Goal: Task Accomplishment & Management: Manage account settings

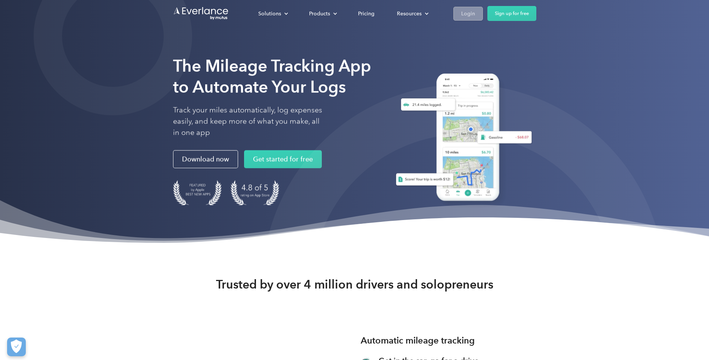
click at [469, 10] on div "Login" at bounding box center [469, 13] width 14 height 9
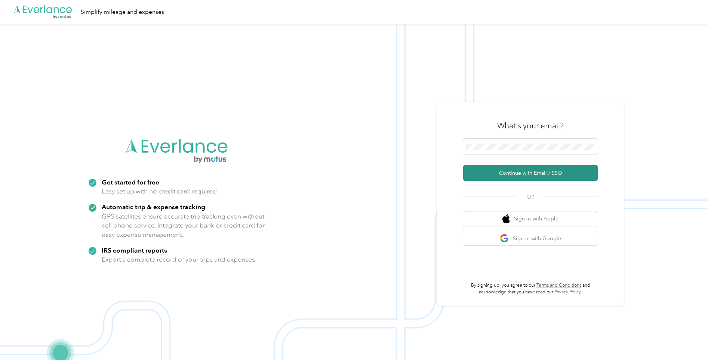
click at [519, 173] on button "Continue with Email / SSO" at bounding box center [530, 173] width 135 height 16
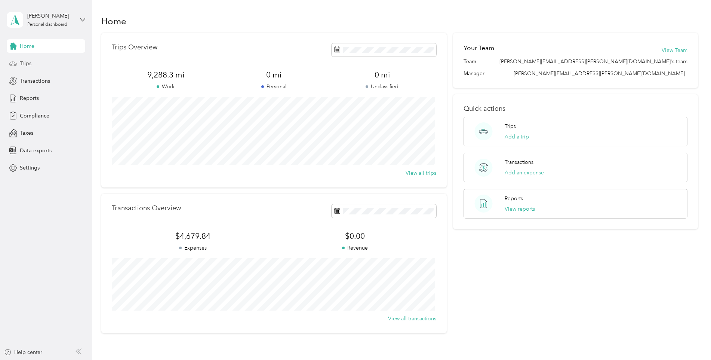
click at [35, 62] on div "Trips" at bounding box center [46, 63] width 79 height 13
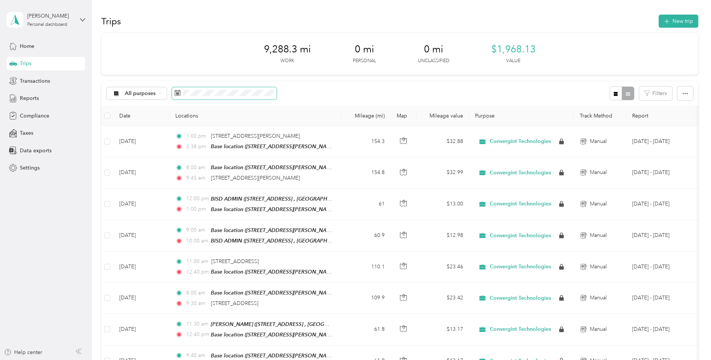
click at [175, 93] on icon at bounding box center [178, 93] width 6 height 6
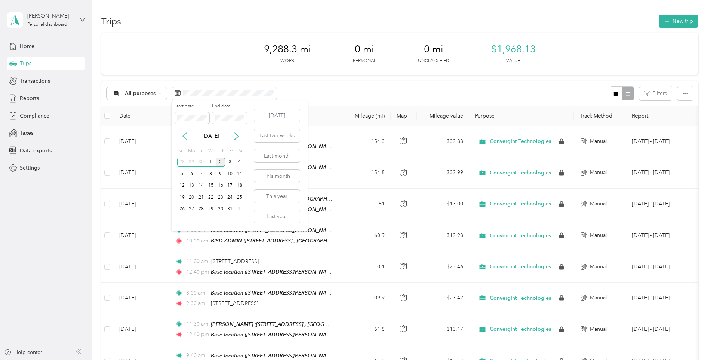
click at [184, 135] on icon at bounding box center [185, 136] width 4 height 7
click at [192, 164] on div "1" at bounding box center [192, 161] width 10 height 9
click at [202, 209] on div "30" at bounding box center [201, 209] width 10 height 9
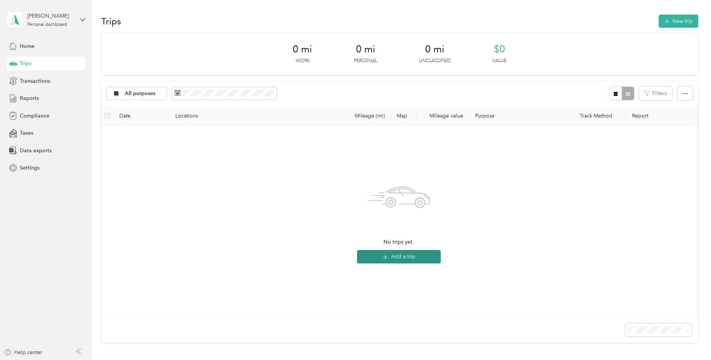
click at [391, 260] on button "Add a trip" at bounding box center [399, 256] width 84 height 13
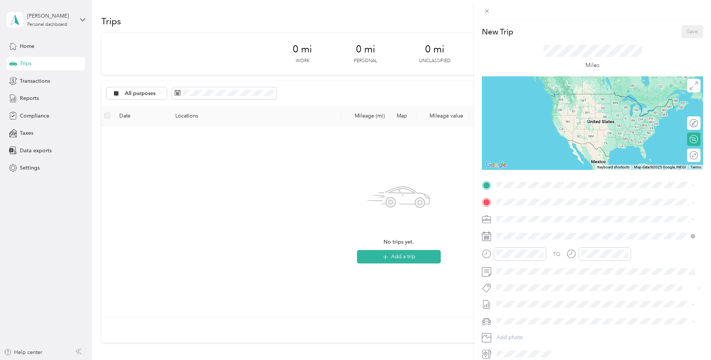
click at [542, 216] on div "Base location [STREET_ADDRESS][PERSON_NAME], [GEOGRAPHIC_DATA], [GEOGRAPHIC_DAT…" at bounding box center [602, 223] width 182 height 24
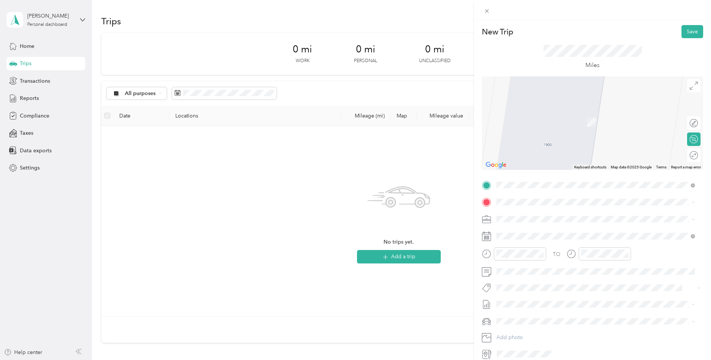
click at [459, 226] on div "New Trip Save This trip cannot be edited because it is either under review, app…" at bounding box center [355, 180] width 711 height 360
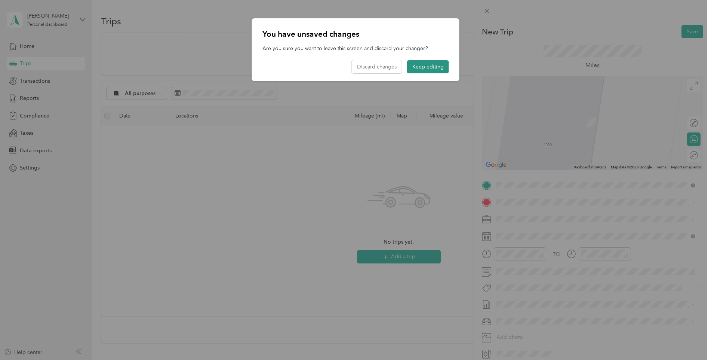
click at [437, 67] on button "Keep editing" at bounding box center [428, 66] width 42 height 13
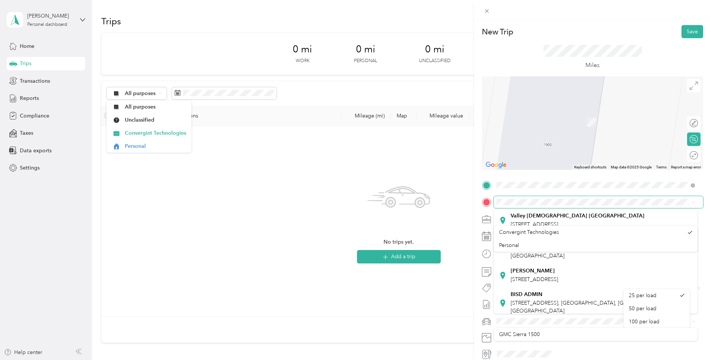
scroll to position [55, 0]
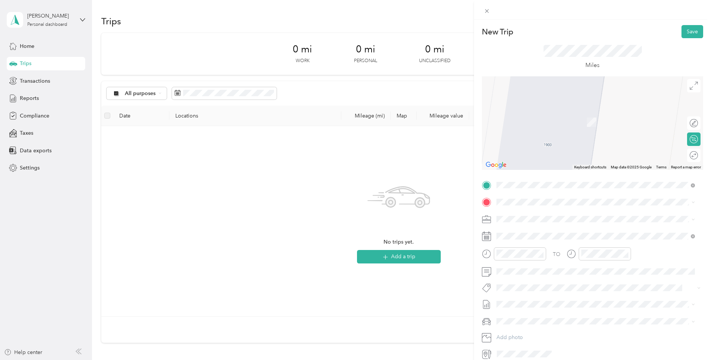
click at [558, 274] on span "[STREET_ADDRESS]" at bounding box center [534, 271] width 47 height 6
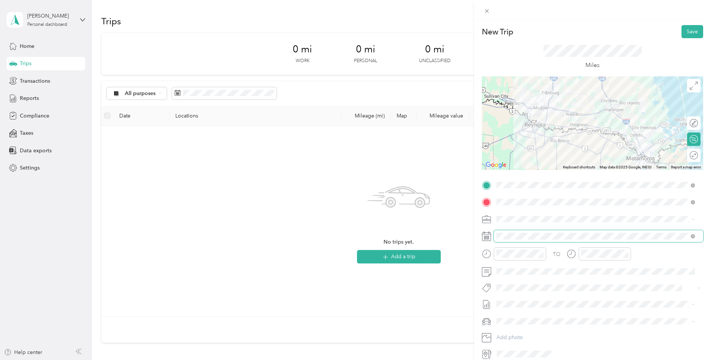
click at [551, 240] on span at bounding box center [598, 236] width 209 height 12
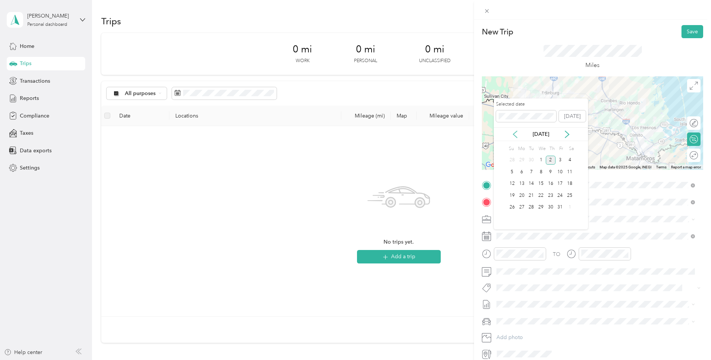
click at [517, 134] on icon at bounding box center [515, 134] width 7 height 7
click at [530, 161] on div "2" at bounding box center [532, 160] width 10 height 9
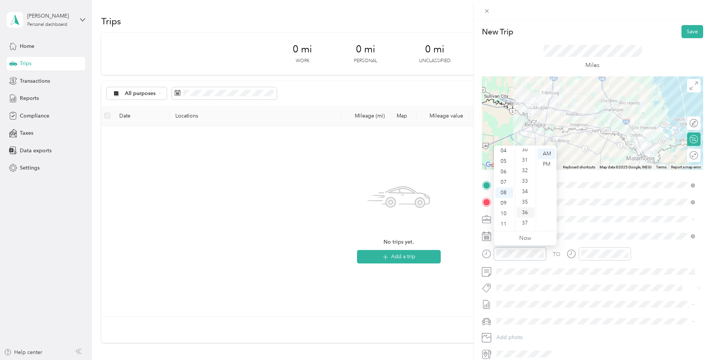
scroll to position [284, 0]
click at [524, 183] on div "30" at bounding box center [526, 183] width 18 height 10
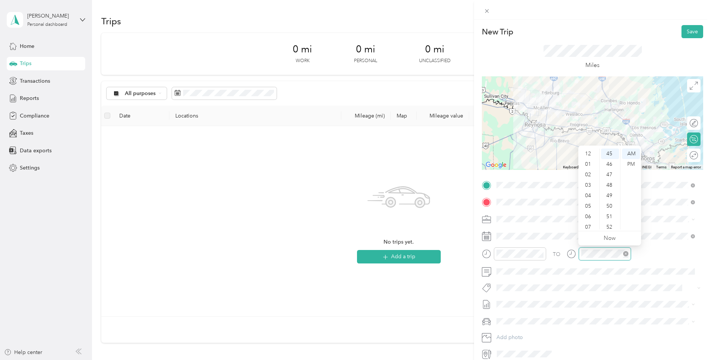
scroll to position [45, 0]
click at [585, 201] on div "09" at bounding box center [589, 203] width 18 height 10
click at [608, 183] on div "30" at bounding box center [610, 183] width 18 height 10
click at [687, 32] on button "Save" at bounding box center [693, 31] width 22 height 13
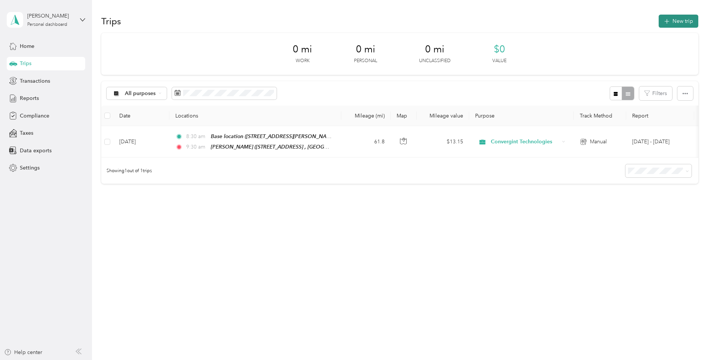
click at [670, 19] on icon "button" at bounding box center [667, 21] width 9 height 9
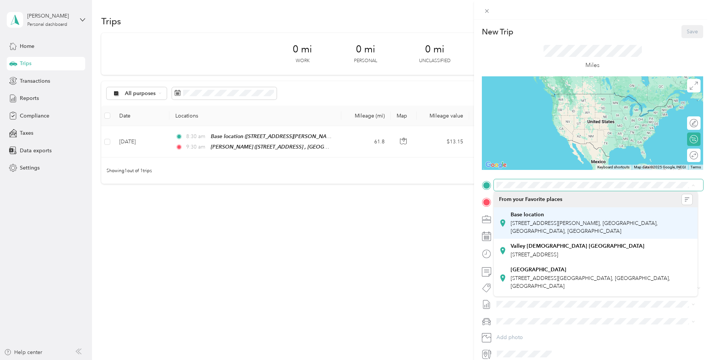
scroll to position [99, 0]
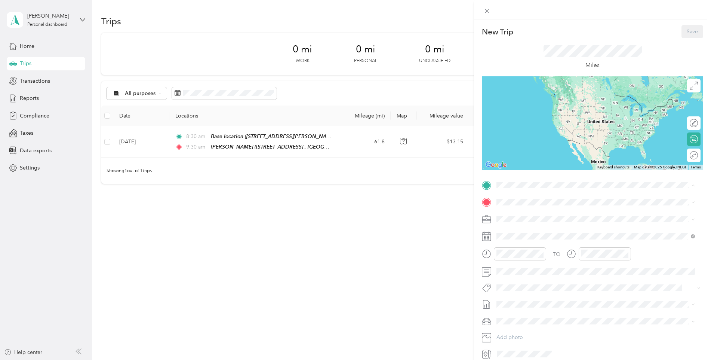
click at [551, 222] on div "[PERSON_NAME] [STREET_ADDRESS], [GEOGRAPHIC_DATA], [GEOGRAPHIC_DATA], [GEOGRAPH…" at bounding box center [534, 230] width 47 height 16
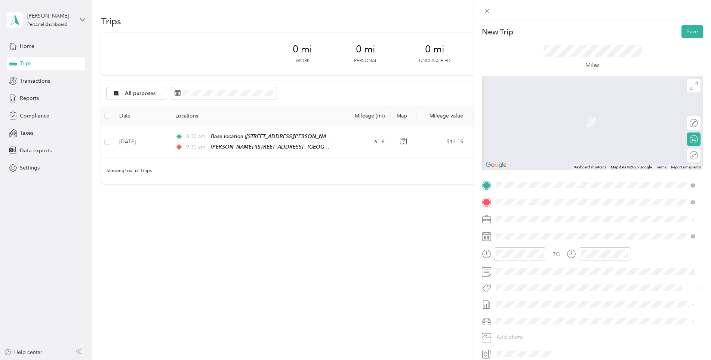
click at [559, 237] on span "[STREET_ADDRESS][PERSON_NAME], [GEOGRAPHIC_DATA], [GEOGRAPHIC_DATA], [GEOGRAPHI…" at bounding box center [584, 244] width 147 height 14
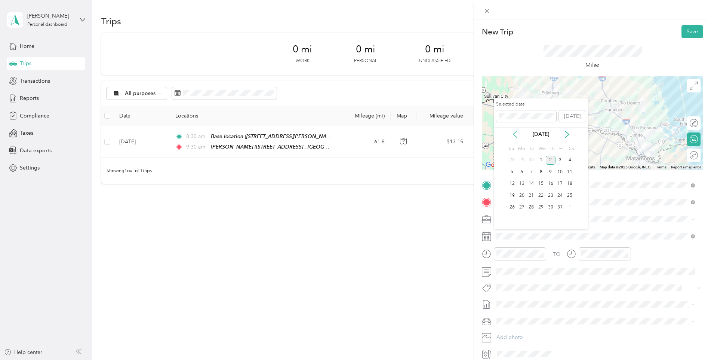
click at [516, 135] on icon at bounding box center [515, 134] width 7 height 7
click at [531, 157] on div "2" at bounding box center [532, 160] width 10 height 9
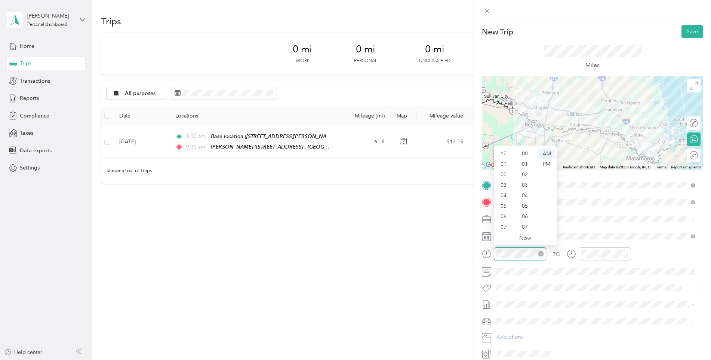
scroll to position [45, 0]
click at [506, 212] on div "10" at bounding box center [505, 213] width 18 height 10
click at [524, 180] on div "45" at bounding box center [526, 180] width 18 height 10
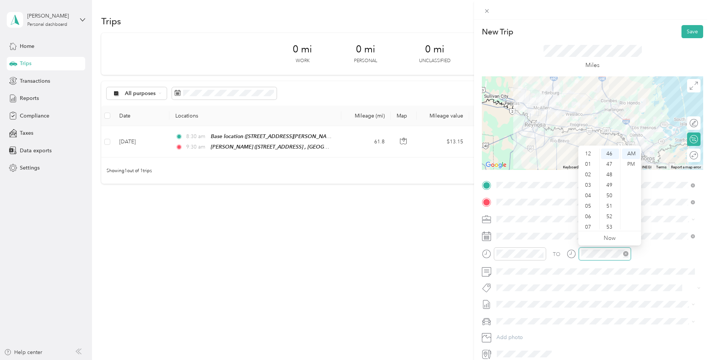
scroll to position [45, 0]
click at [586, 224] on div "11" at bounding box center [589, 224] width 18 height 10
click at [608, 219] on div "45" at bounding box center [610, 218] width 18 height 10
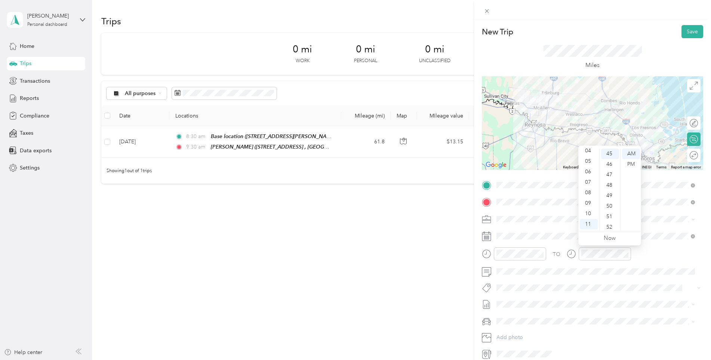
click at [660, 250] on div "TO" at bounding box center [592, 256] width 221 height 18
click at [685, 28] on button "Save" at bounding box center [693, 31] width 22 height 13
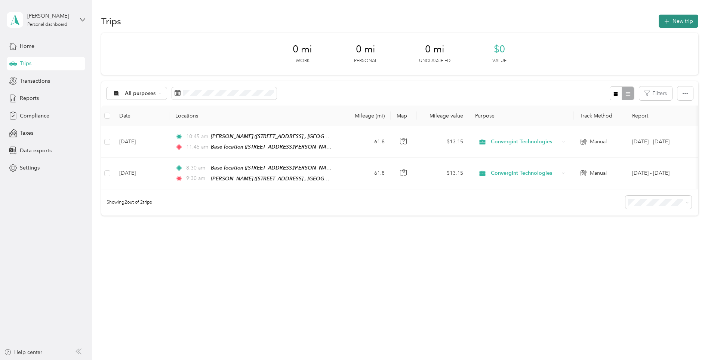
click at [668, 25] on button "New trip" at bounding box center [679, 21] width 40 height 13
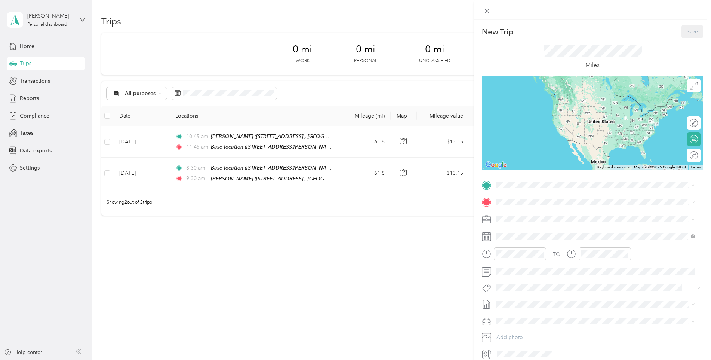
click at [521, 215] on strong "Base location" at bounding box center [527, 214] width 33 height 7
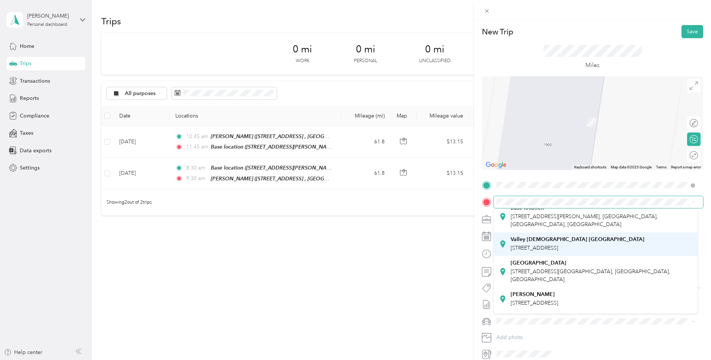
scroll to position [0, 0]
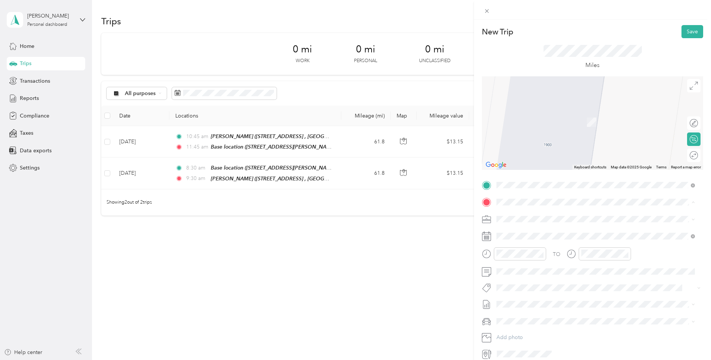
click at [571, 268] on div "Valley Baptist Brownsville 1040 W Jefferson St, Brownsville, TX, United States …" at bounding box center [578, 268] width 134 height 16
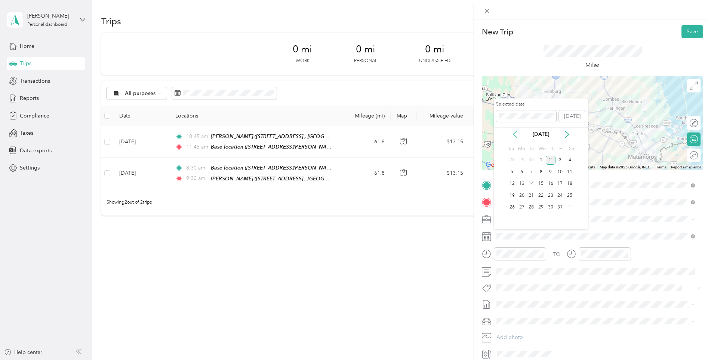
click at [516, 131] on icon at bounding box center [515, 134] width 7 height 7
click at [550, 161] on div "4" at bounding box center [551, 160] width 10 height 9
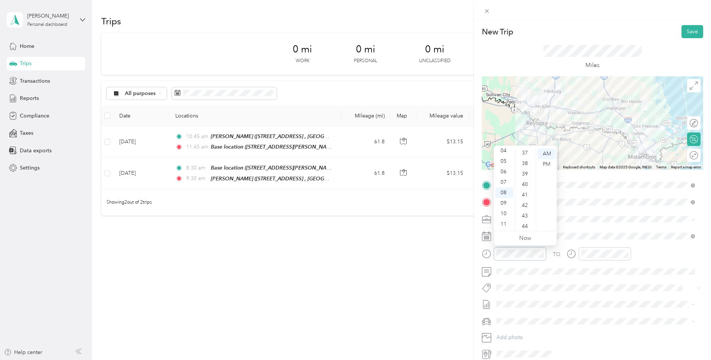
scroll to position [370, 0]
click at [503, 202] on div "09" at bounding box center [505, 203] width 18 height 10
click at [526, 151] on div "00" at bounding box center [526, 153] width 18 height 10
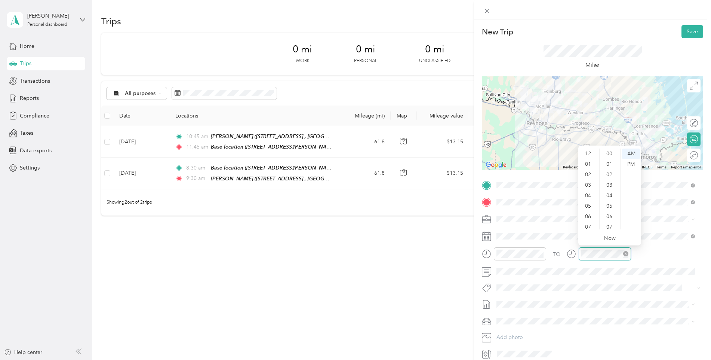
scroll to position [45, 0]
click at [586, 200] on div "09" at bounding box center [589, 203] width 18 height 10
click at [608, 180] on div "45" at bounding box center [610, 180] width 18 height 10
click at [654, 247] on div "TO" at bounding box center [592, 256] width 221 height 18
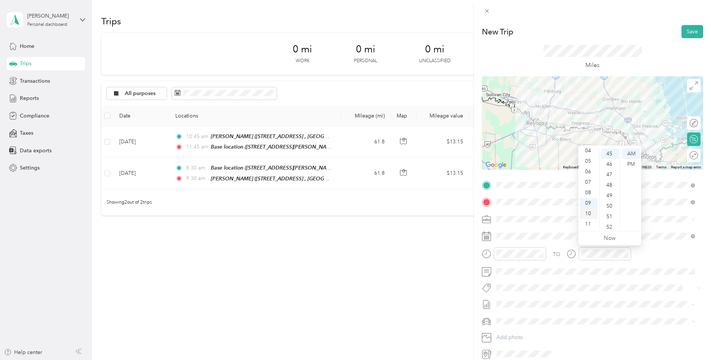
click at [591, 212] on div "10" at bounding box center [589, 213] width 18 height 10
click at [612, 162] on div "10" at bounding box center [610, 161] width 18 height 10
click at [658, 232] on span at bounding box center [598, 236] width 209 height 12
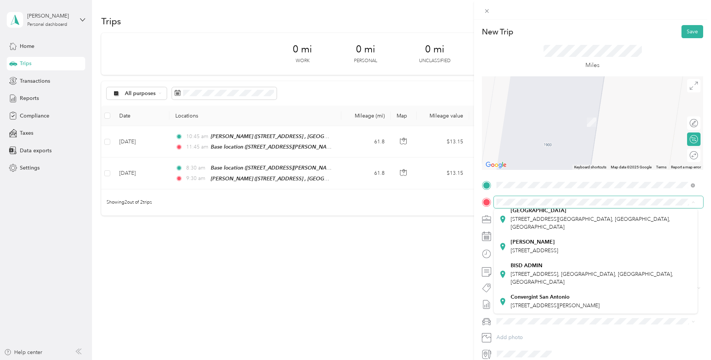
scroll to position [0, 0]
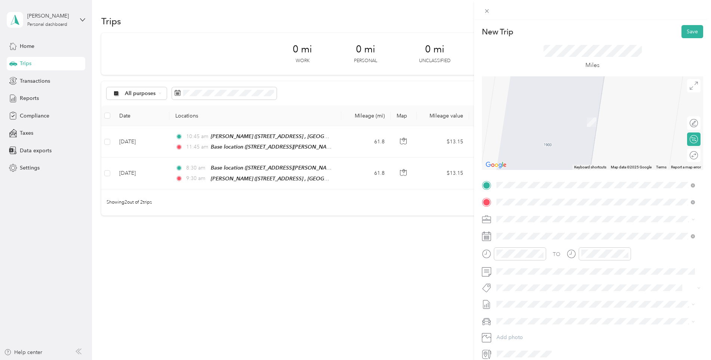
click at [549, 228] on span "3002 Heritage Way Harlingen, Texas 78550, United States" at bounding box center [548, 229] width 75 height 7
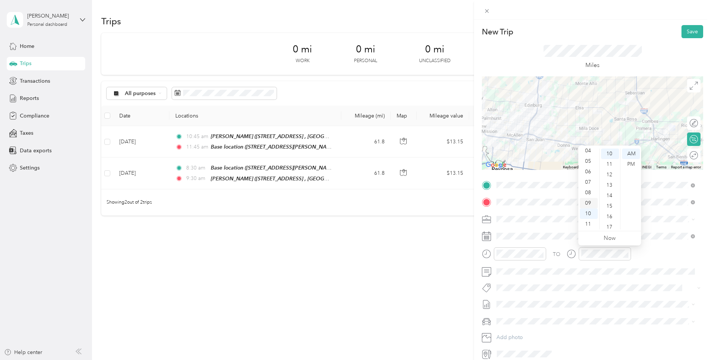
click at [589, 200] on div "09" at bounding box center [589, 203] width 18 height 10
click at [611, 167] on div "50" at bounding box center [610, 167] width 18 height 10
click at [687, 32] on button "Save" at bounding box center [693, 31] width 22 height 13
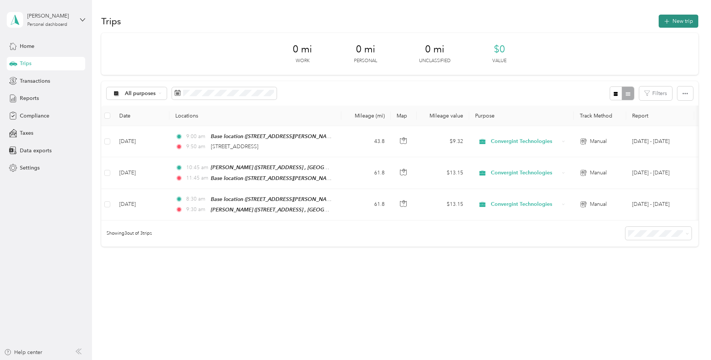
click at [679, 21] on button "New trip" at bounding box center [679, 21] width 40 height 13
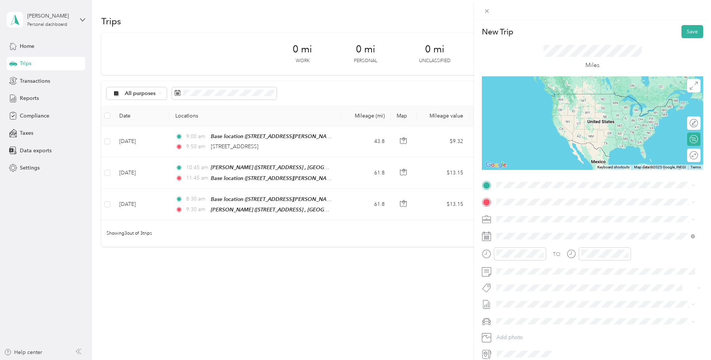
click at [539, 211] on span "3002 Heritage Way Harlingen, Texas 78550, United States" at bounding box center [548, 210] width 75 height 7
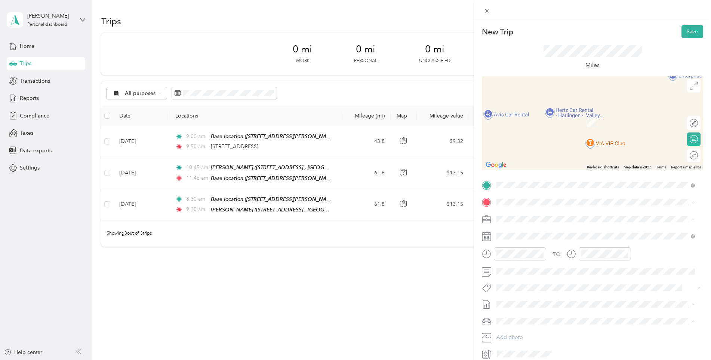
click at [529, 235] on div "Base location [STREET_ADDRESS][PERSON_NAME], [GEOGRAPHIC_DATA], [GEOGRAPHIC_DAT…" at bounding box center [602, 240] width 182 height 24
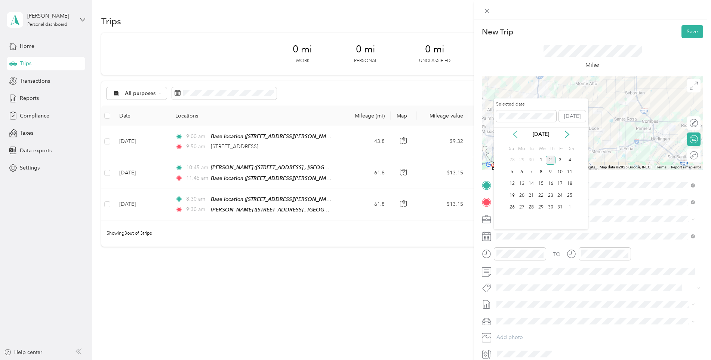
click at [516, 133] on icon at bounding box center [515, 134] width 7 height 7
click at [551, 159] on div "4" at bounding box center [551, 160] width 10 height 9
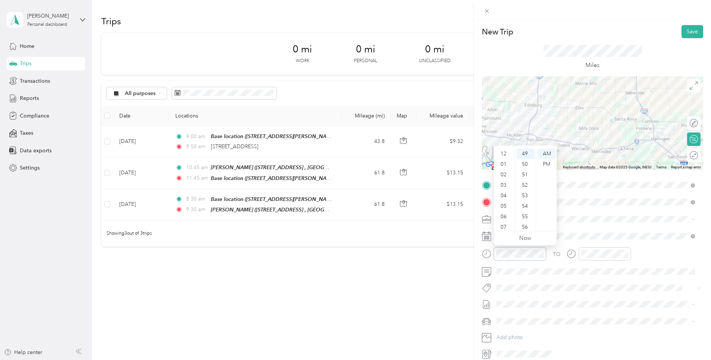
scroll to position [45, 0]
click at [506, 224] on div "11" at bounding box center [505, 224] width 18 height 10
click at [526, 156] on div "00" at bounding box center [526, 153] width 18 height 10
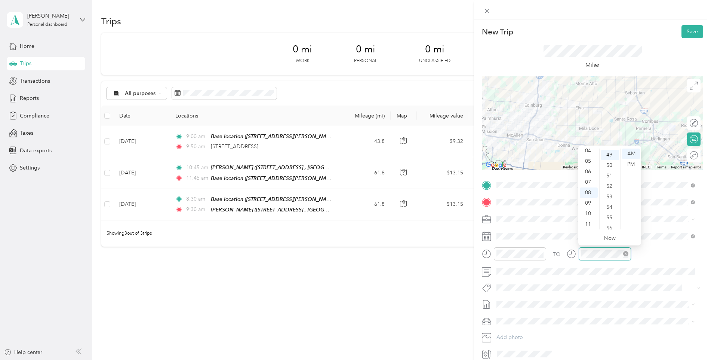
scroll to position [513, 0]
click at [588, 223] on div "11" at bounding box center [589, 224] width 18 height 10
click at [611, 187] on div "45" at bounding box center [610, 186] width 18 height 10
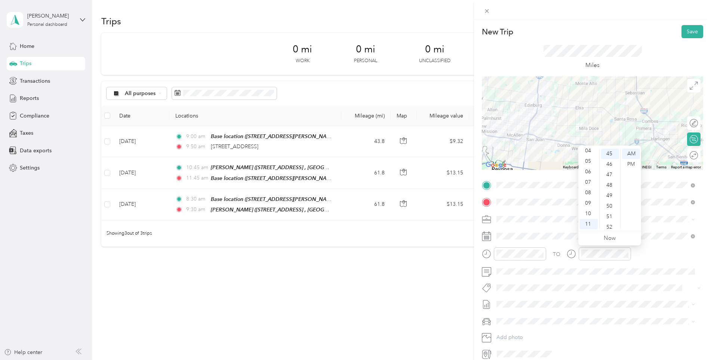
click at [660, 248] on div "TO" at bounding box center [592, 256] width 221 height 18
click at [683, 33] on button "Save" at bounding box center [693, 31] width 22 height 13
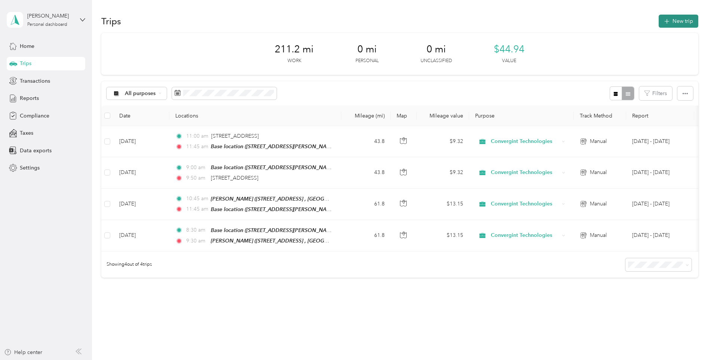
click at [667, 25] on button "New trip" at bounding box center [679, 21] width 40 height 13
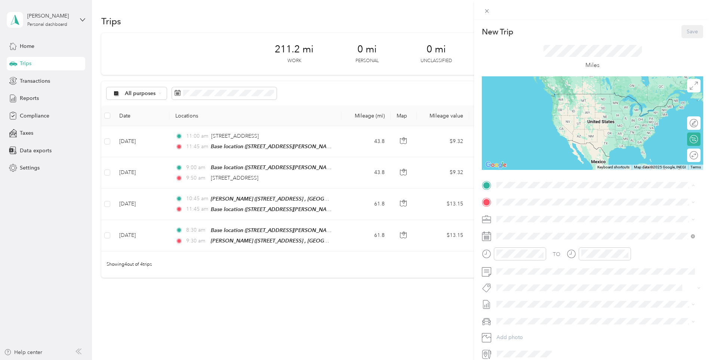
click at [519, 220] on span "[STREET_ADDRESS][PERSON_NAME], [GEOGRAPHIC_DATA], [GEOGRAPHIC_DATA], [GEOGRAPHI…" at bounding box center [584, 227] width 147 height 14
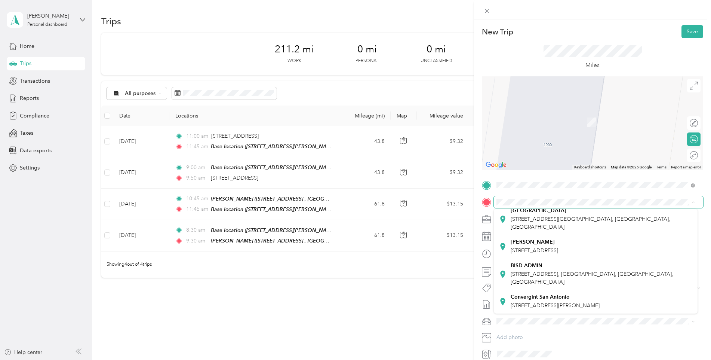
scroll to position [99, 0]
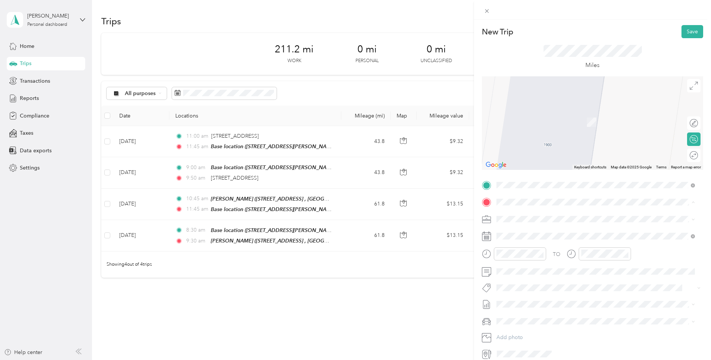
click at [528, 271] on span "[STREET_ADDRESS], [GEOGRAPHIC_DATA], [GEOGRAPHIC_DATA], [GEOGRAPHIC_DATA]" at bounding box center [592, 278] width 163 height 14
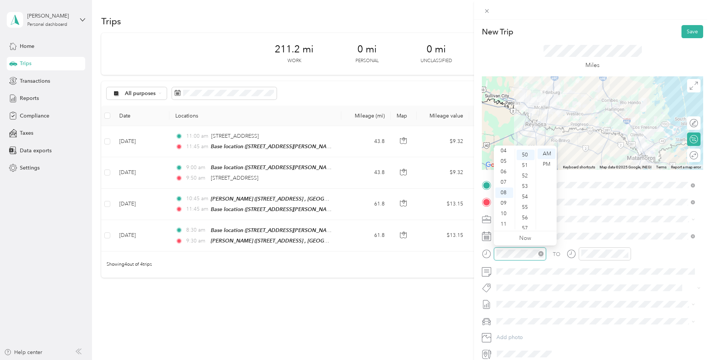
scroll to position [524, 0]
click at [505, 212] on div "10" at bounding box center [505, 213] width 18 height 10
click at [527, 155] on div "00" at bounding box center [526, 153] width 18 height 10
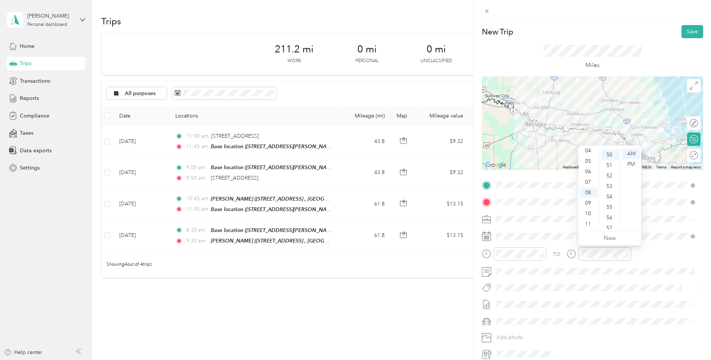
scroll to position [524, 0]
click at [590, 223] on div "11" at bounding box center [589, 224] width 18 height 10
click at [611, 154] on div "00" at bounding box center [610, 153] width 18 height 10
click at [668, 261] on div "TO" at bounding box center [592, 256] width 221 height 18
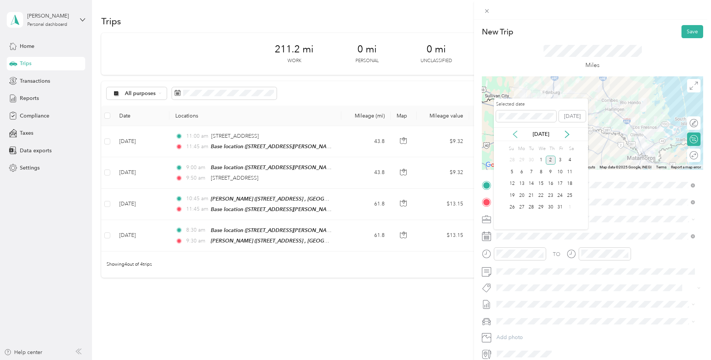
click at [517, 135] on icon at bounding box center [515, 134] width 7 height 7
click at [532, 172] on div "9" at bounding box center [532, 171] width 10 height 9
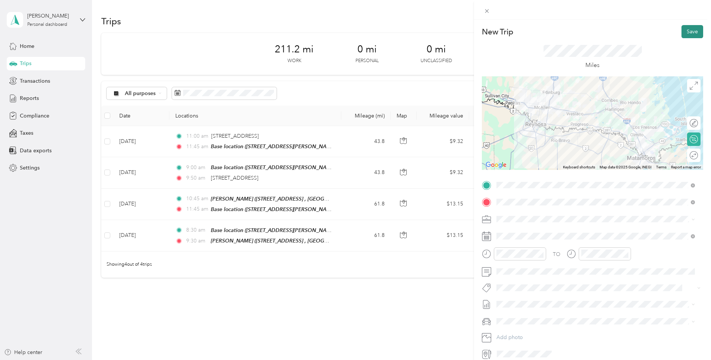
click at [686, 28] on button "Save" at bounding box center [693, 31] width 22 height 13
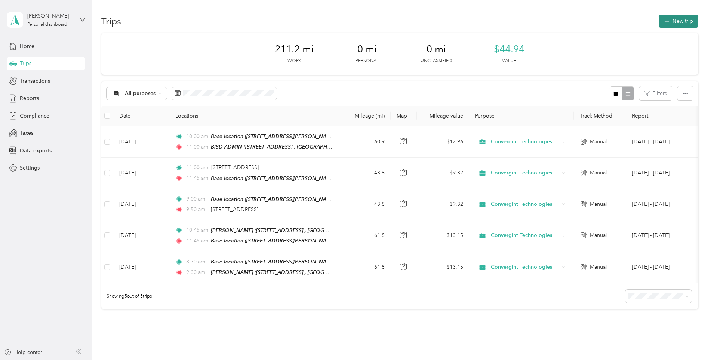
click at [664, 21] on icon "button" at bounding box center [667, 21] width 9 height 9
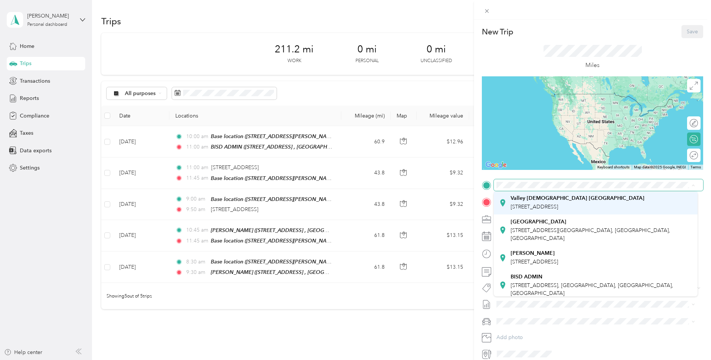
scroll to position [99, 0]
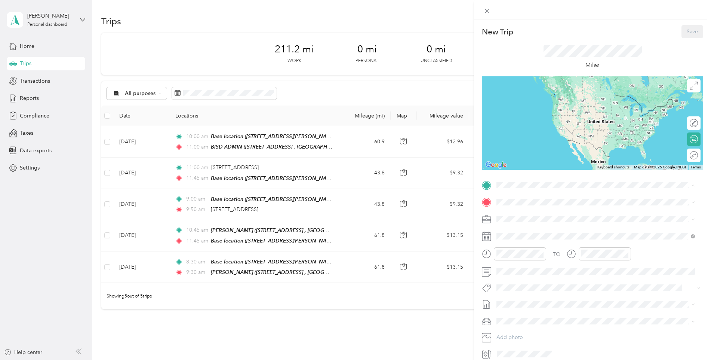
click at [543, 245] on div "BISD ADMIN 1900 E Price Rd, Brownsville, TX, United States , 78521, Brownsville…" at bounding box center [602, 257] width 182 height 24
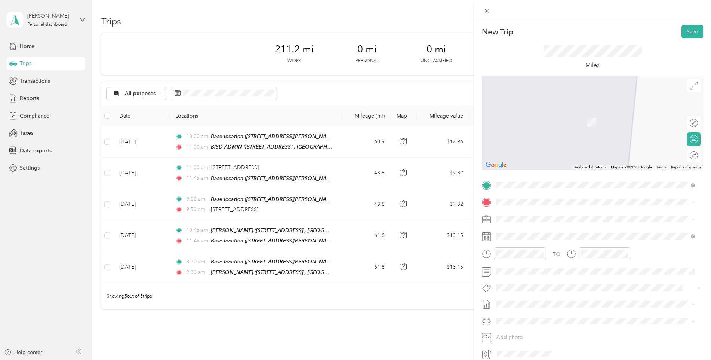
click at [533, 232] on strong "Base location" at bounding box center [527, 231] width 33 height 7
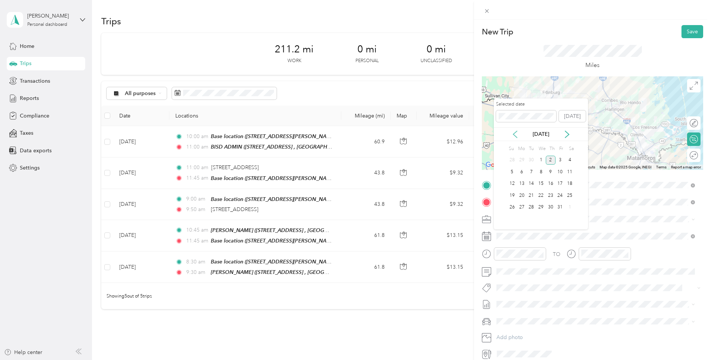
click at [517, 135] on icon at bounding box center [515, 134] width 7 height 7
click at [531, 172] on div "9" at bounding box center [532, 171] width 10 height 9
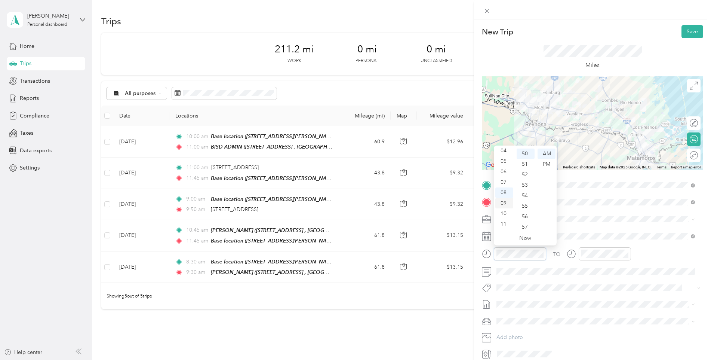
scroll to position [0, 0]
click at [505, 162] on div "01" at bounding box center [505, 164] width 18 height 10
click at [549, 160] on div "PM" at bounding box center [547, 164] width 18 height 10
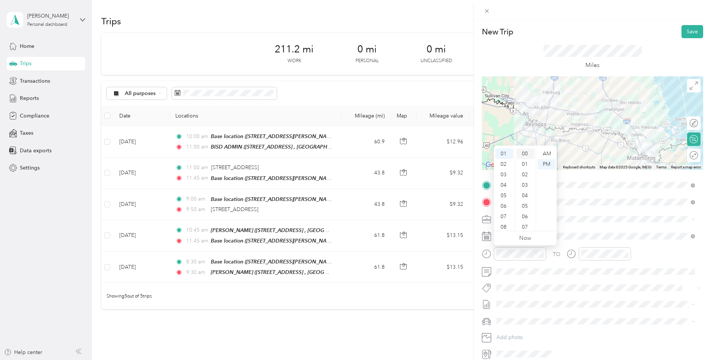
click at [526, 152] on div "00" at bounding box center [526, 153] width 18 height 10
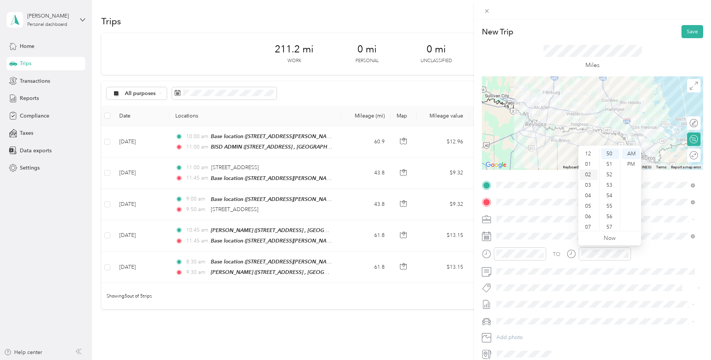
click at [589, 174] on div "02" at bounding box center [589, 174] width 18 height 10
click at [635, 162] on div "PM" at bounding box center [631, 164] width 18 height 10
click at [608, 152] on div "00" at bounding box center [610, 153] width 18 height 10
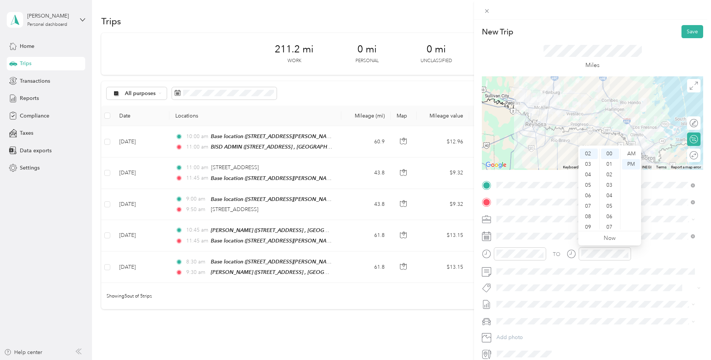
click at [656, 248] on div "TO" at bounding box center [592, 256] width 221 height 18
click at [683, 29] on button "Save" at bounding box center [693, 31] width 22 height 13
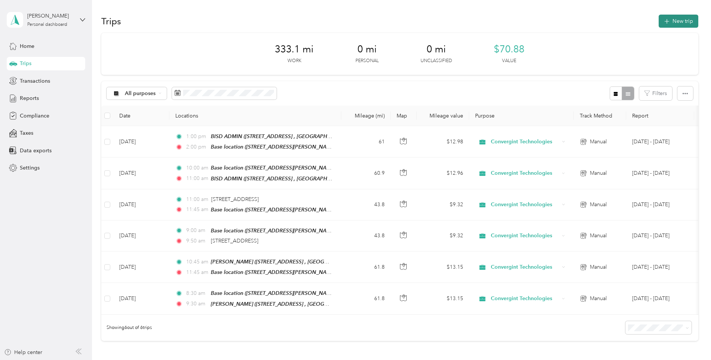
click at [670, 24] on button "New trip" at bounding box center [679, 21] width 40 height 13
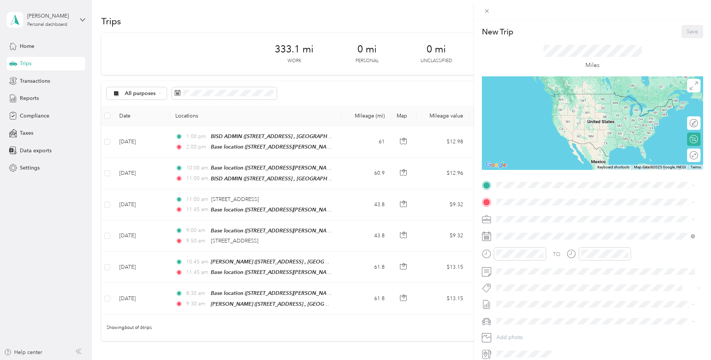
click at [518, 219] on div "Base location [STREET_ADDRESS][PERSON_NAME], [GEOGRAPHIC_DATA], [GEOGRAPHIC_DAT…" at bounding box center [602, 223] width 182 height 24
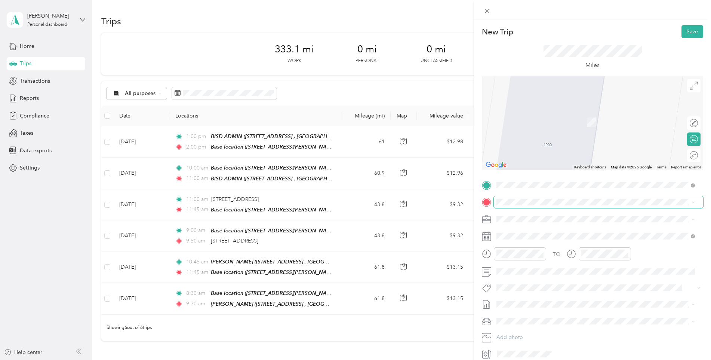
click at [531, 197] on span at bounding box center [598, 202] width 209 height 12
click at [533, 232] on span "700 University Boulevard Kingsville, Texas 78363, United States" at bounding box center [548, 229] width 75 height 7
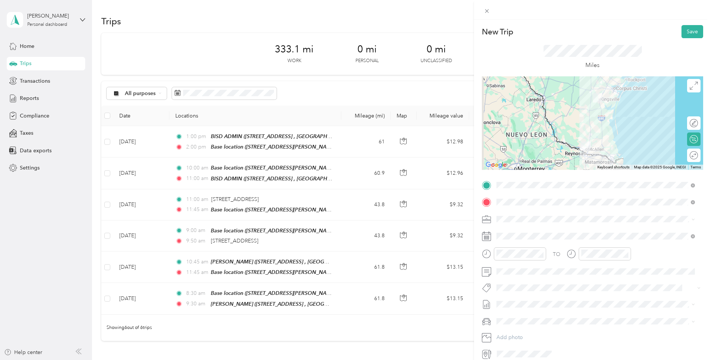
click at [533, 232] on span at bounding box center [598, 236] width 209 height 12
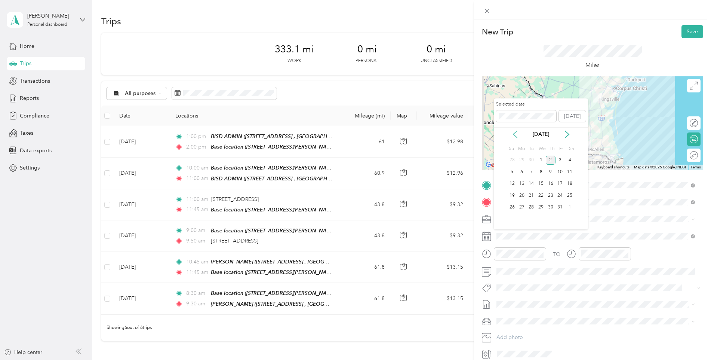
click at [515, 132] on icon at bounding box center [515, 134] width 4 height 7
click at [551, 170] on div "11" at bounding box center [551, 171] width 10 height 9
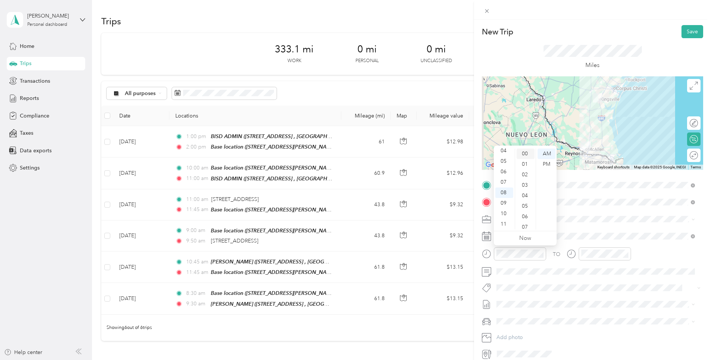
click at [526, 153] on div "00" at bounding box center [526, 153] width 18 height 10
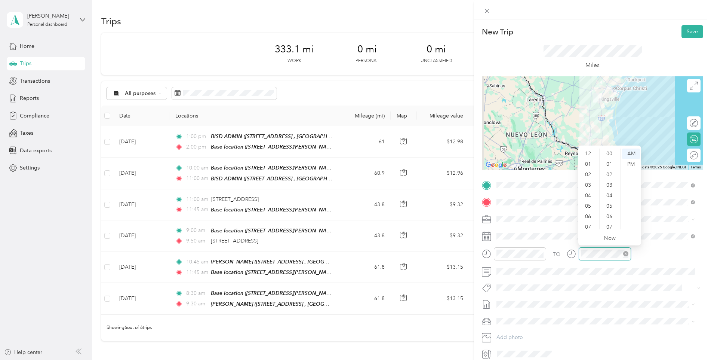
scroll to position [45, 0]
click at [587, 200] on div "09" at bounding box center [589, 203] width 18 height 10
click at [610, 194] on div "30" at bounding box center [610, 195] width 18 height 10
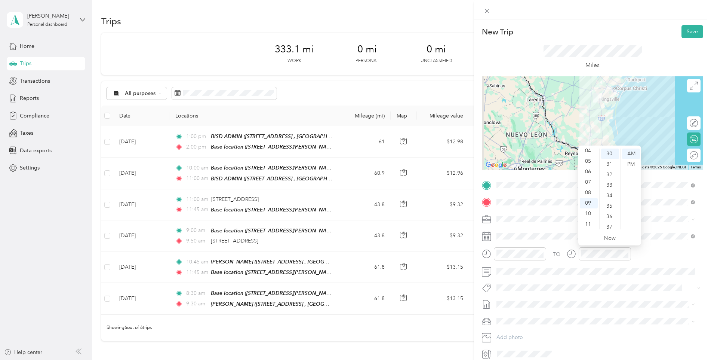
click at [661, 243] on div "TO Add photo" at bounding box center [592, 269] width 221 height 181
click at [682, 32] on button "Save" at bounding box center [693, 31] width 22 height 13
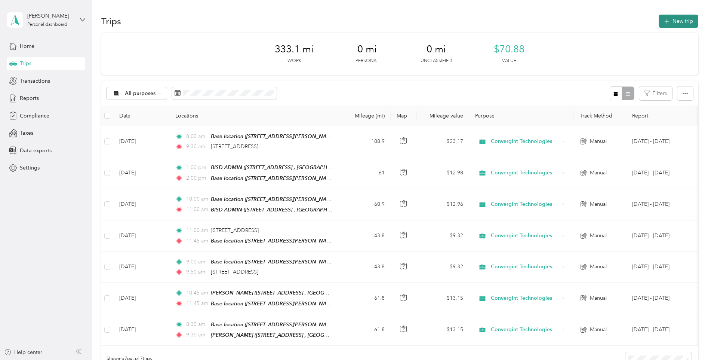
click at [679, 21] on button "New trip" at bounding box center [679, 21] width 40 height 13
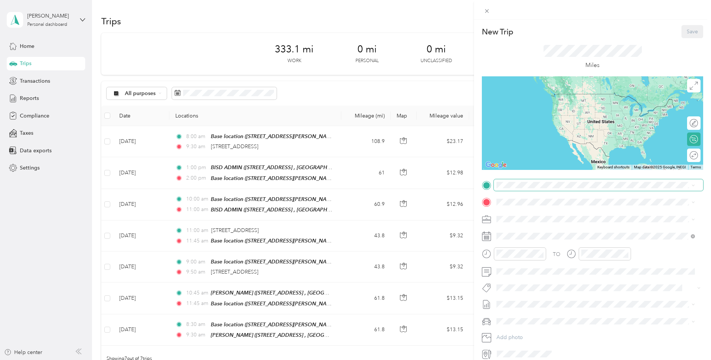
click at [539, 189] on span at bounding box center [598, 185] width 209 height 12
click at [536, 214] on span "700 University Boulevard Kingsville, Texas 78363, United States" at bounding box center [548, 212] width 75 height 7
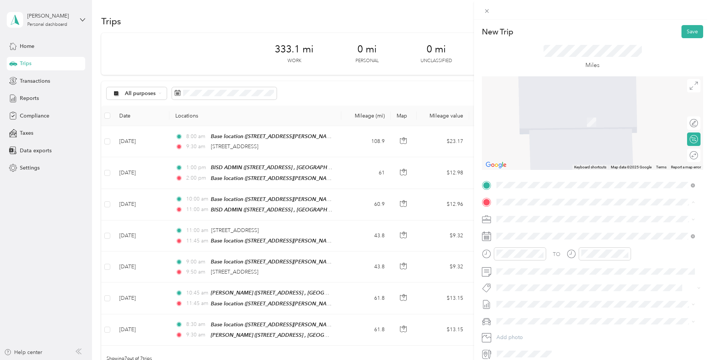
click at [524, 231] on strong "Base location" at bounding box center [527, 231] width 33 height 7
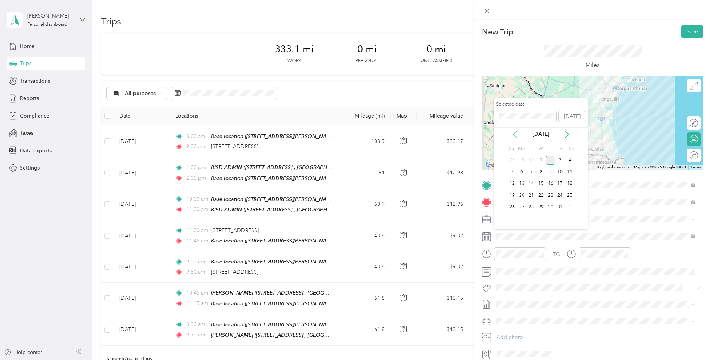
click at [516, 135] on icon at bounding box center [515, 134] width 7 height 7
click at [547, 172] on div "11" at bounding box center [551, 171] width 10 height 9
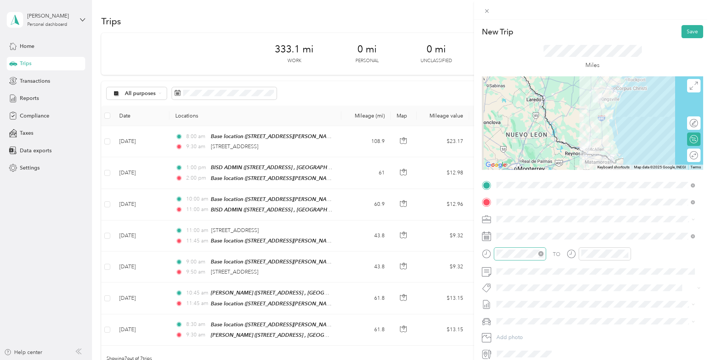
click at [520, 248] on div at bounding box center [520, 253] width 52 height 13
click at [503, 213] on div "10" at bounding box center [505, 213] width 18 height 10
click at [527, 200] on div "33" at bounding box center [526, 200] width 18 height 10
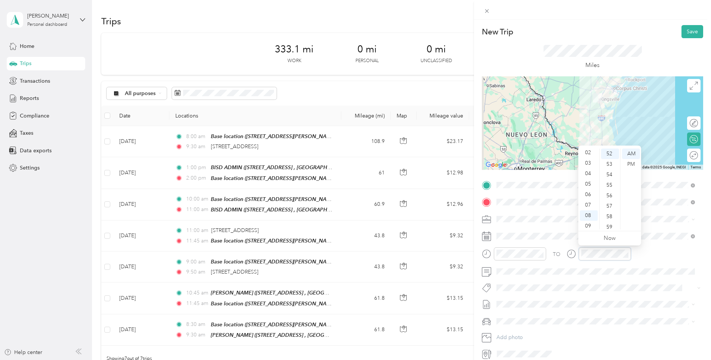
scroll to position [0, 0]
click at [586, 156] on div "12" at bounding box center [589, 153] width 18 height 10
click at [630, 165] on div "PM" at bounding box center [631, 164] width 18 height 10
click at [608, 156] on div "00" at bounding box center [610, 153] width 18 height 10
click at [686, 33] on button "Save" at bounding box center [693, 31] width 22 height 13
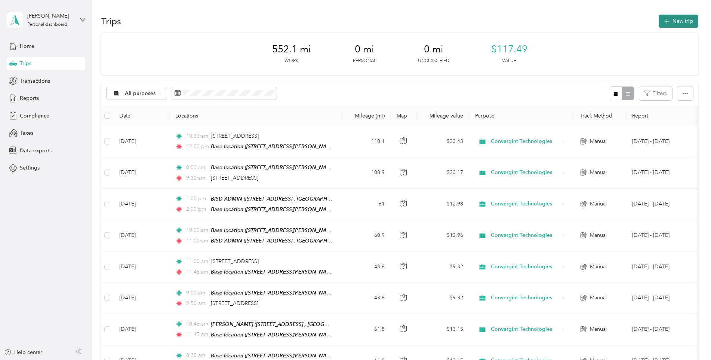
click at [672, 23] on button "New trip" at bounding box center [679, 21] width 40 height 13
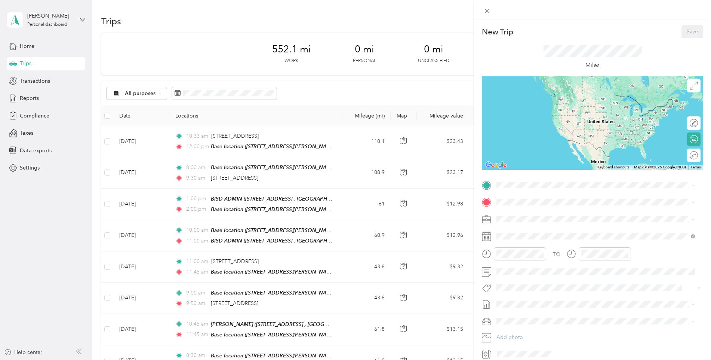
click at [542, 215] on div "Base location [STREET_ADDRESS][PERSON_NAME], [GEOGRAPHIC_DATA], [GEOGRAPHIC_DAT…" at bounding box center [602, 223] width 182 height 24
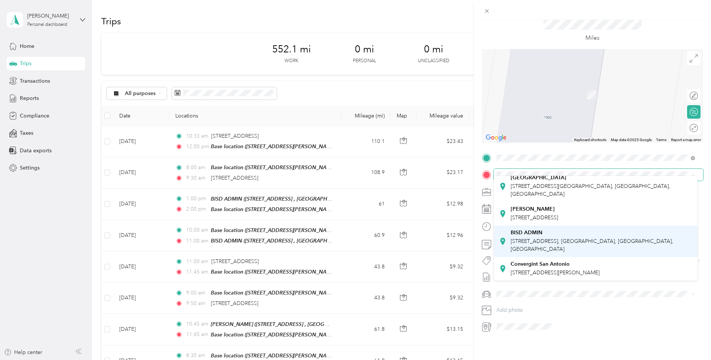
scroll to position [99, 0]
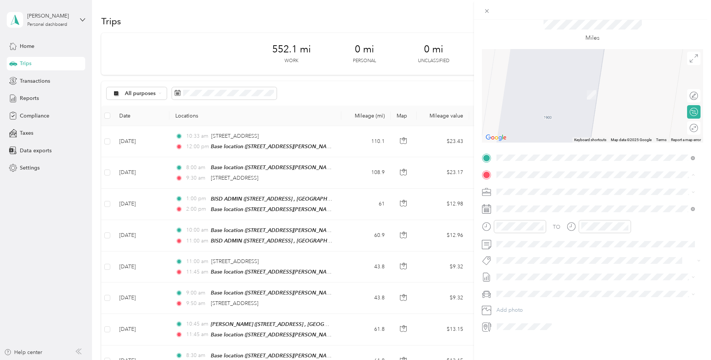
click at [570, 239] on div "BISD ADMIN [STREET_ADDRESS], [GEOGRAPHIC_DATA], [GEOGRAPHIC_DATA], [GEOGRAPHIC_…" at bounding box center [602, 241] width 182 height 24
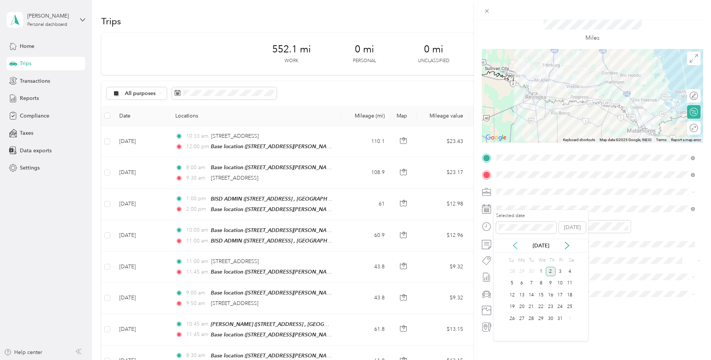
click at [514, 243] on icon at bounding box center [515, 245] width 7 height 7
click at [540, 294] on div "17" at bounding box center [541, 294] width 10 height 9
click at [505, 284] on div "09" at bounding box center [505, 286] width 18 height 10
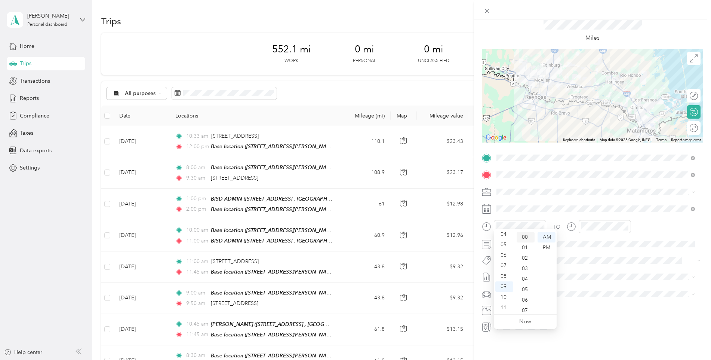
click at [527, 233] on div "00" at bounding box center [526, 237] width 18 height 10
click at [594, 220] on div at bounding box center [605, 226] width 52 height 13
click at [589, 299] on div "10" at bounding box center [589, 297] width 18 height 10
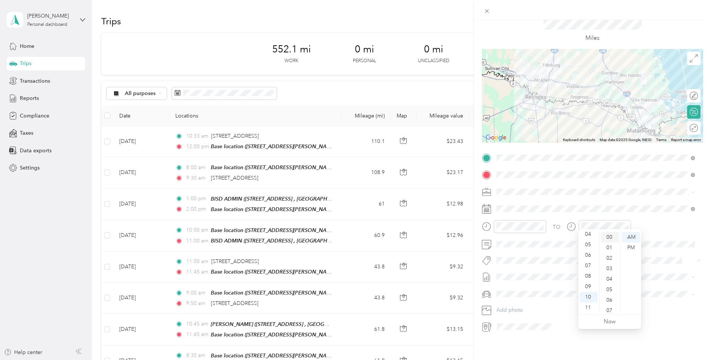
click at [610, 237] on div "00" at bounding box center [610, 237] width 18 height 10
click at [651, 221] on div "TO" at bounding box center [592, 229] width 221 height 18
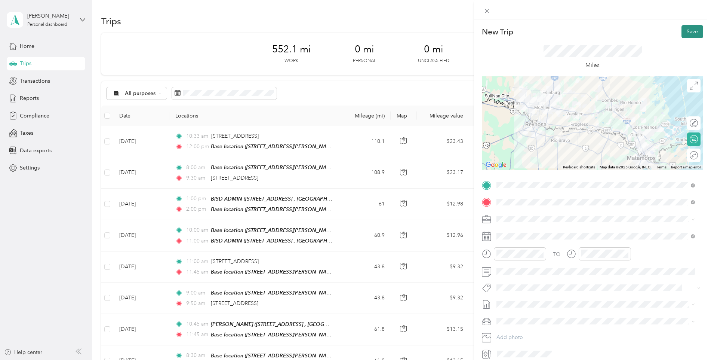
click at [686, 35] on button "Save" at bounding box center [693, 31] width 22 height 13
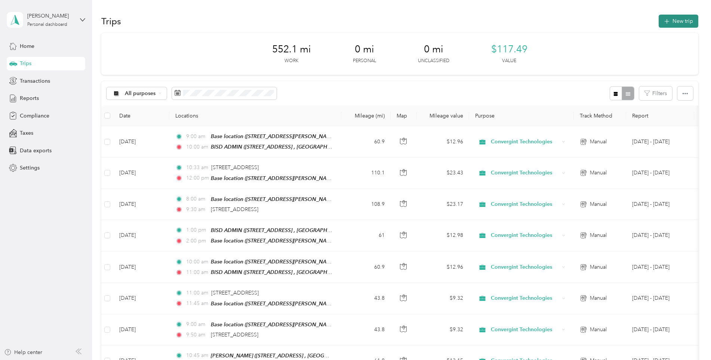
click at [669, 23] on button "New trip" at bounding box center [679, 21] width 40 height 13
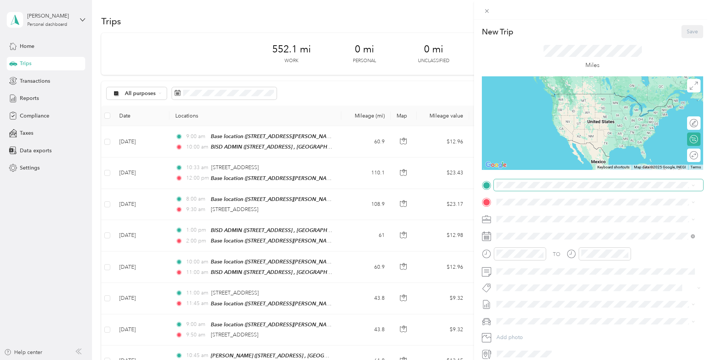
click at [536, 189] on span at bounding box center [598, 185] width 209 height 12
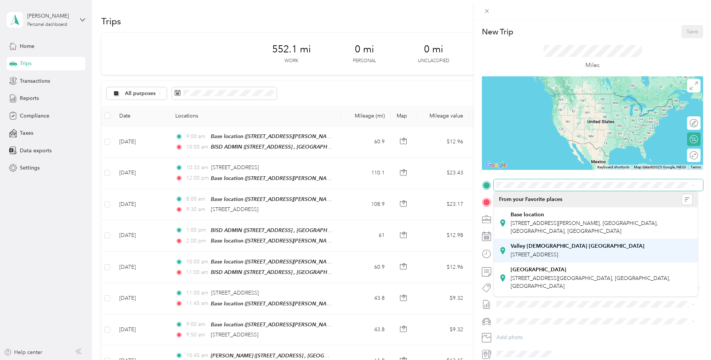
scroll to position [99, 0]
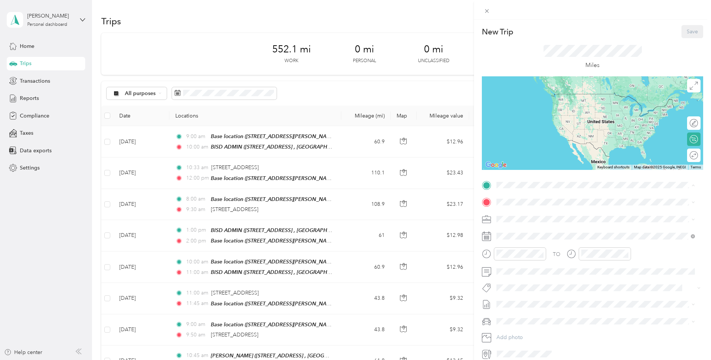
click at [547, 245] on div "BISD ADMIN 1900 E Price Rd, Brownsville, TX, United States , 78521, Brownsville…" at bounding box center [602, 257] width 182 height 24
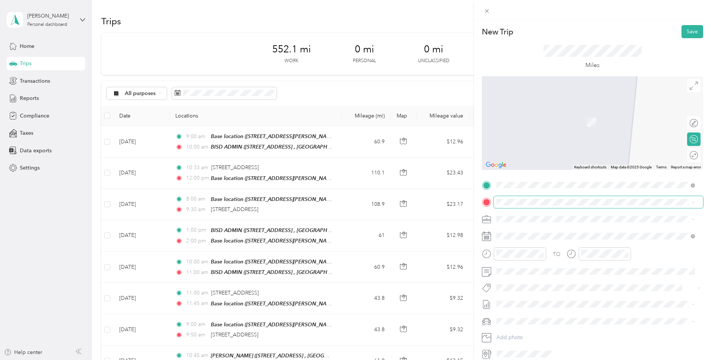
click at [525, 197] on span at bounding box center [598, 202] width 209 height 12
click at [520, 234] on div "Base location [STREET_ADDRESS][PERSON_NAME], [GEOGRAPHIC_DATA], [GEOGRAPHIC_DAT…" at bounding box center [602, 240] width 182 height 24
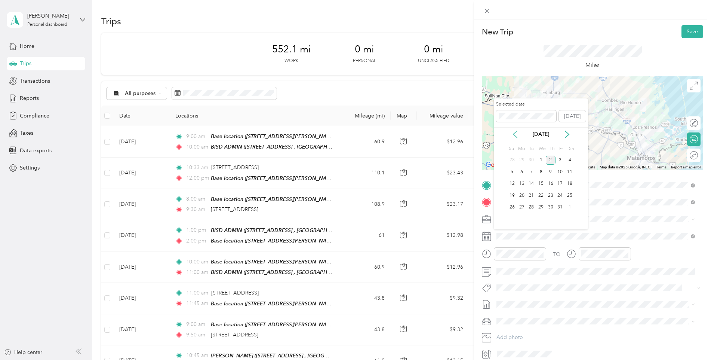
click at [516, 134] on icon at bounding box center [515, 134] width 7 height 7
click at [540, 183] on div "17" at bounding box center [541, 183] width 10 height 9
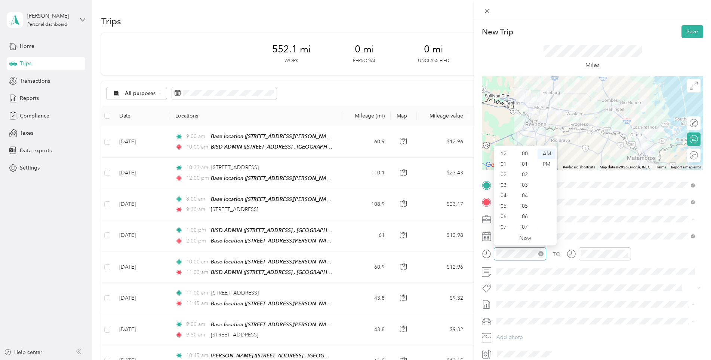
scroll to position [45, 0]
click at [504, 223] on div "11" at bounding box center [505, 224] width 18 height 10
click at [524, 154] on div "00" at bounding box center [526, 153] width 18 height 10
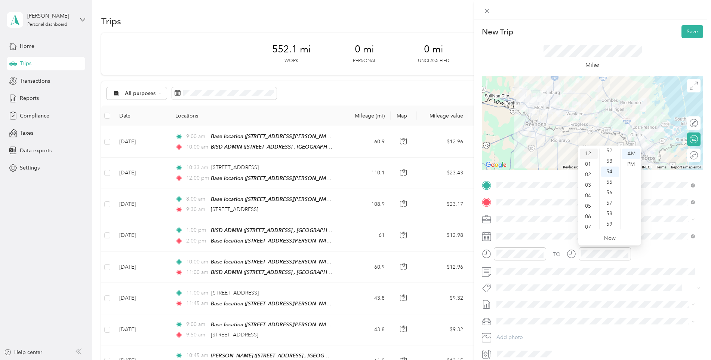
click at [588, 155] on div "12" at bounding box center [589, 153] width 18 height 10
click at [609, 154] on div "00" at bounding box center [610, 153] width 18 height 10
click at [628, 164] on div "PM" at bounding box center [631, 164] width 18 height 10
click at [664, 249] on div "TO" at bounding box center [592, 256] width 221 height 18
click at [682, 34] on button "Save" at bounding box center [693, 31] width 22 height 13
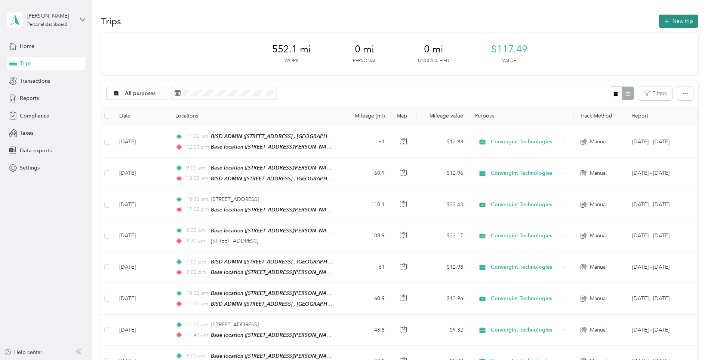
click at [679, 24] on button "New trip" at bounding box center [679, 21] width 40 height 13
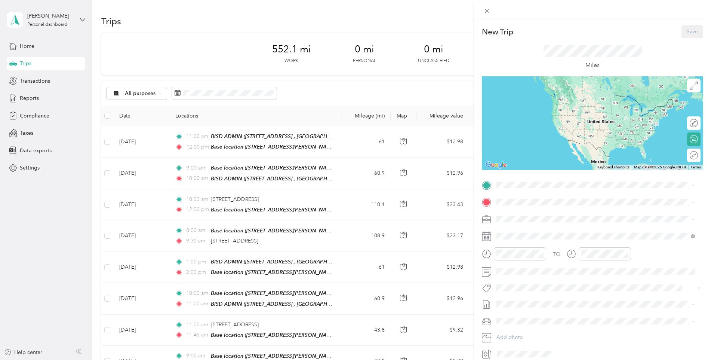
click at [516, 222] on span "[STREET_ADDRESS][PERSON_NAME], [GEOGRAPHIC_DATA], [GEOGRAPHIC_DATA], [GEOGRAPHI…" at bounding box center [584, 227] width 147 height 14
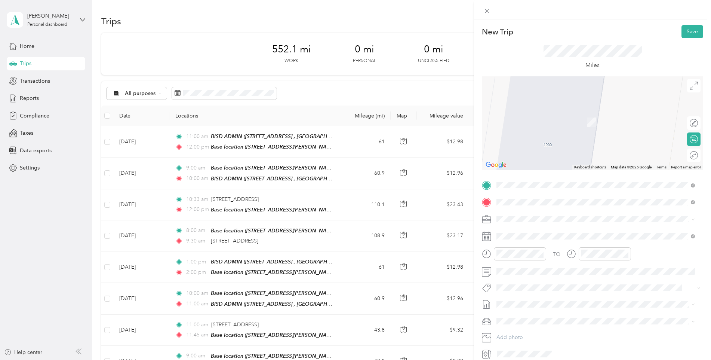
click at [538, 232] on span "6300 Ocean Drive Corpus Christi, Texas 78412, United States" at bounding box center [556, 229] width 91 height 7
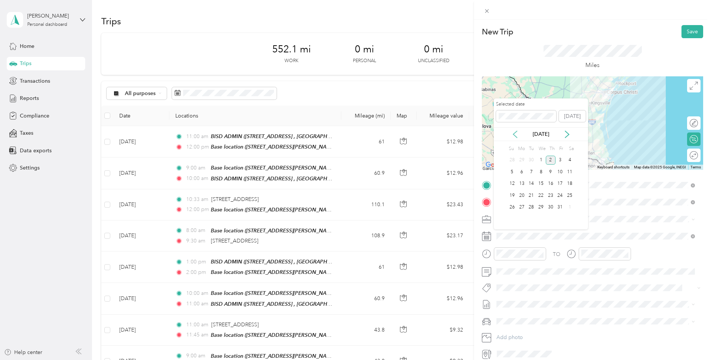
click at [516, 137] on icon at bounding box center [515, 134] width 7 height 7
click at [560, 183] on div "19" at bounding box center [561, 183] width 10 height 9
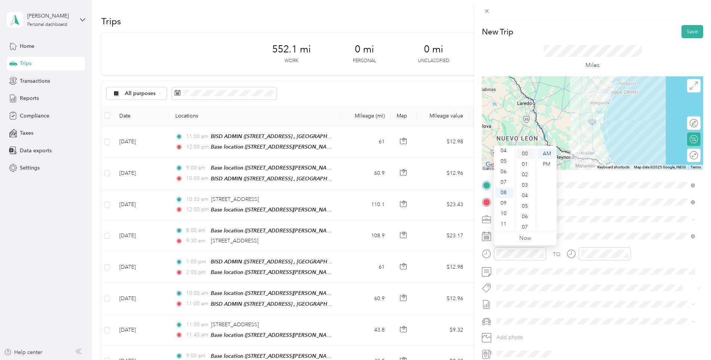
click at [528, 153] on div "00" at bounding box center [526, 153] width 18 height 10
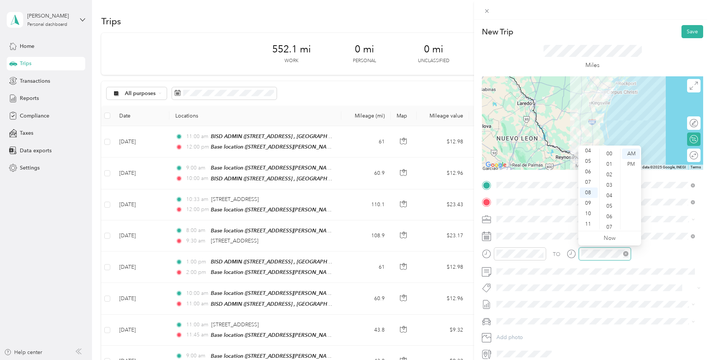
scroll to position [548, 0]
click at [590, 213] on div "10" at bounding box center [589, 213] width 18 height 10
click at [611, 153] on div "00" at bounding box center [610, 153] width 18 height 10
click at [608, 214] on div "06" at bounding box center [610, 216] width 18 height 10
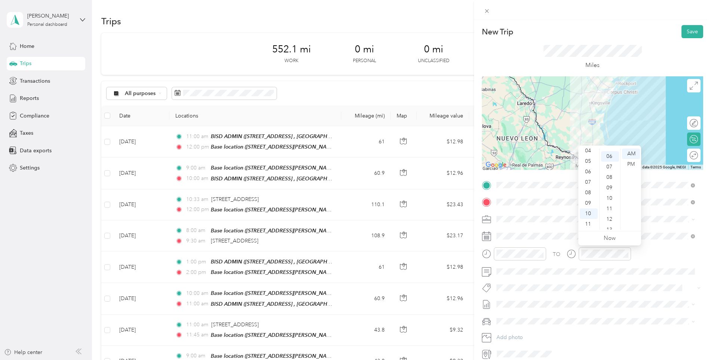
scroll to position [63, 0]
click at [663, 255] on div "TO" at bounding box center [592, 256] width 221 height 18
click at [688, 34] on button "Save" at bounding box center [693, 31] width 22 height 13
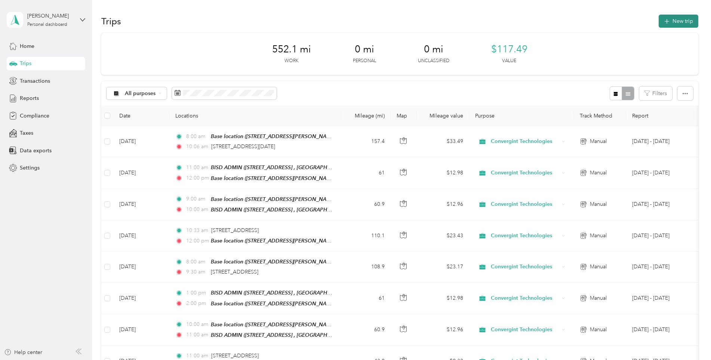
click at [660, 27] on button "New trip" at bounding box center [679, 21] width 40 height 13
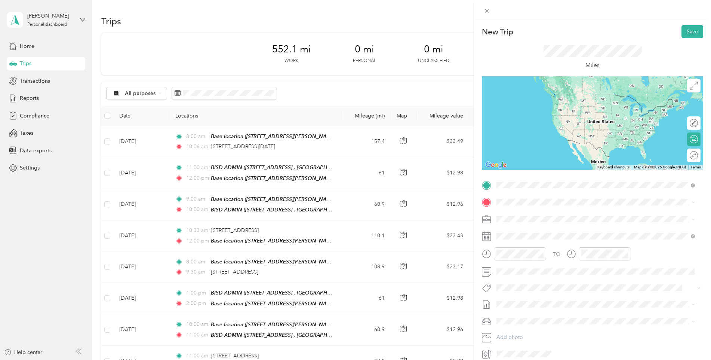
click at [529, 215] on span "6300 Ocean Drive Corpus Christi, Texas 78412, United States" at bounding box center [556, 212] width 91 height 7
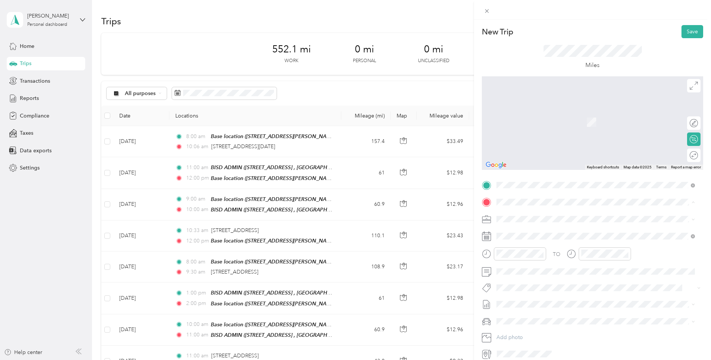
click at [525, 234] on div "Base location [STREET_ADDRESS][PERSON_NAME], [GEOGRAPHIC_DATA], [GEOGRAPHIC_DAT…" at bounding box center [602, 240] width 182 height 24
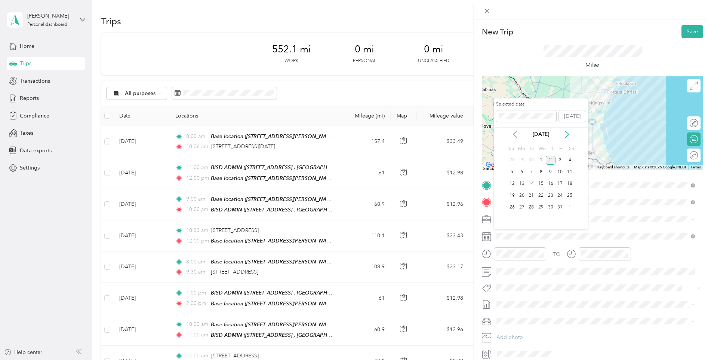
click at [517, 136] on icon at bounding box center [515, 134] width 7 height 7
click at [559, 185] on div "19" at bounding box center [561, 183] width 10 height 9
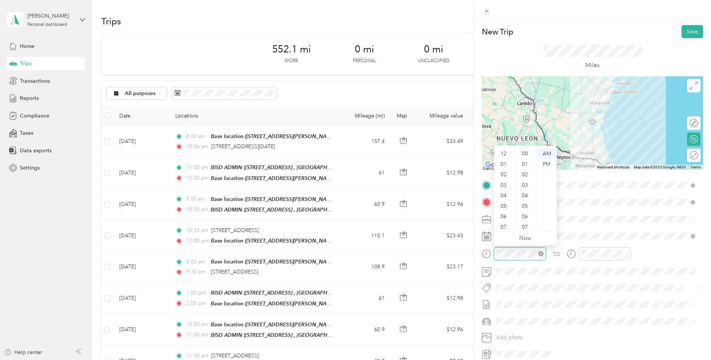
scroll to position [45, 0]
click at [505, 224] on div "11" at bounding box center [505, 224] width 18 height 10
click at [522, 184] on div "35" at bounding box center [526, 183] width 18 height 10
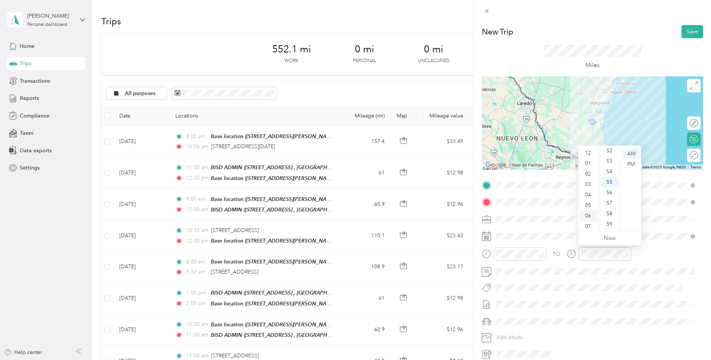
scroll to position [0, 0]
click at [589, 162] on div "01" at bounding box center [589, 164] width 18 height 10
click at [608, 175] on div "33" at bounding box center [610, 176] width 18 height 10
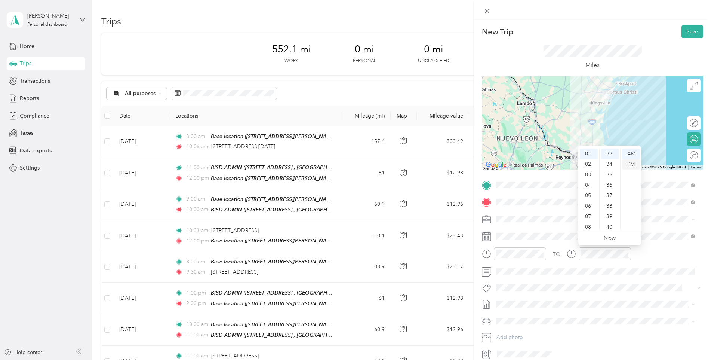
click at [630, 164] on div "PM" at bounding box center [631, 164] width 18 height 10
click at [674, 256] on div "TO" at bounding box center [592, 256] width 221 height 18
click at [682, 31] on button "Save" at bounding box center [693, 31] width 22 height 13
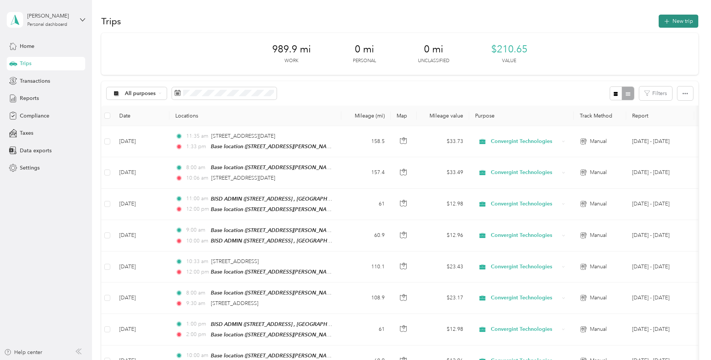
click at [668, 22] on icon "button" at bounding box center [667, 21] width 9 height 9
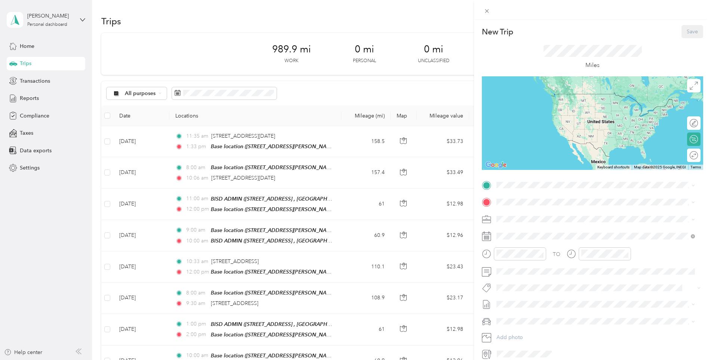
click at [543, 218] on div "Base location [STREET_ADDRESS][PERSON_NAME], [GEOGRAPHIC_DATA], [GEOGRAPHIC_DAT…" at bounding box center [602, 223] width 182 height 24
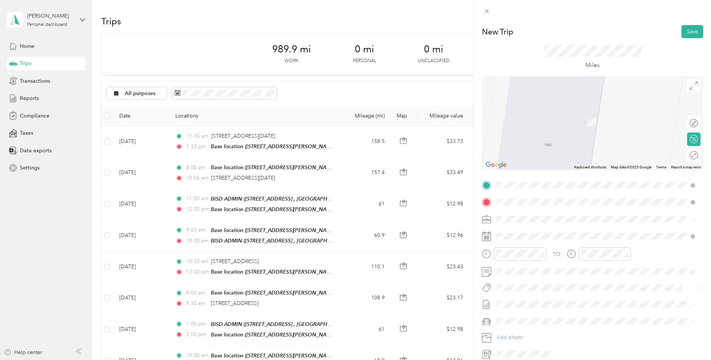
click at [542, 227] on span "[STREET_ADDRESS][PERSON_NAME][PERSON_NAME][US_STATE]" at bounding box center [590, 229] width 158 height 7
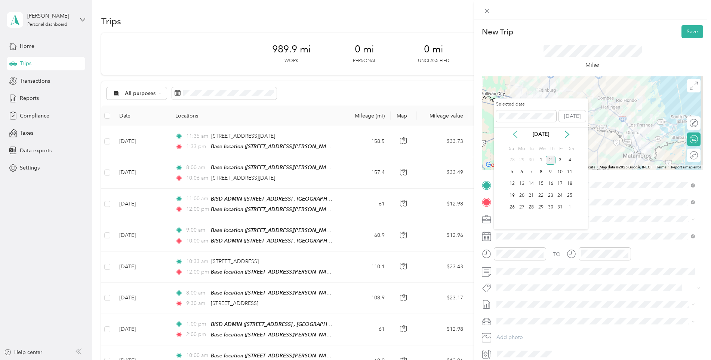
click at [517, 135] on icon at bounding box center [515, 134] width 7 height 7
click at [531, 195] on div "23" at bounding box center [532, 195] width 10 height 9
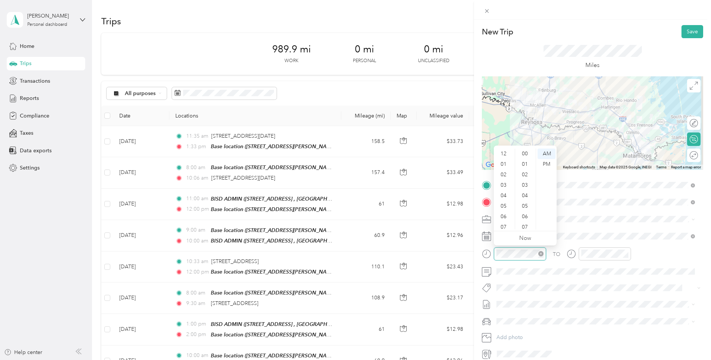
scroll to position [45, 0]
click at [509, 202] on div "09" at bounding box center [505, 203] width 18 height 10
click at [526, 152] on div "00" at bounding box center [526, 153] width 18 height 10
click at [595, 258] on div at bounding box center [605, 253] width 52 height 13
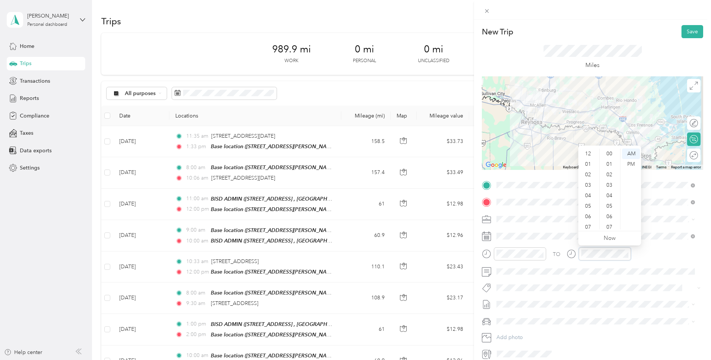
scroll to position [548, 0]
click at [590, 215] on div "10" at bounding box center [589, 213] width 18 height 10
click at [610, 154] on div "00" at bounding box center [610, 153] width 18 height 10
click at [668, 254] on div "TO" at bounding box center [592, 256] width 221 height 18
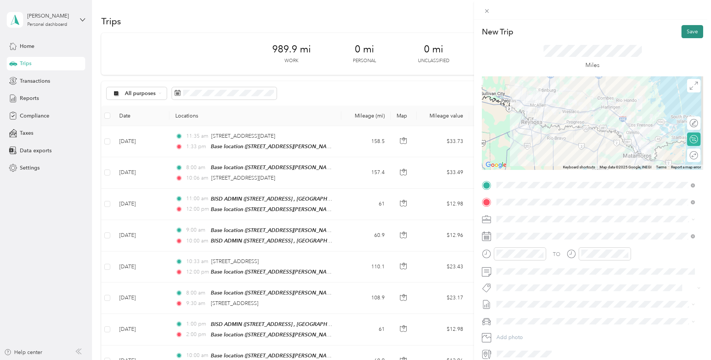
click at [686, 34] on button "Save" at bounding box center [693, 31] width 22 height 13
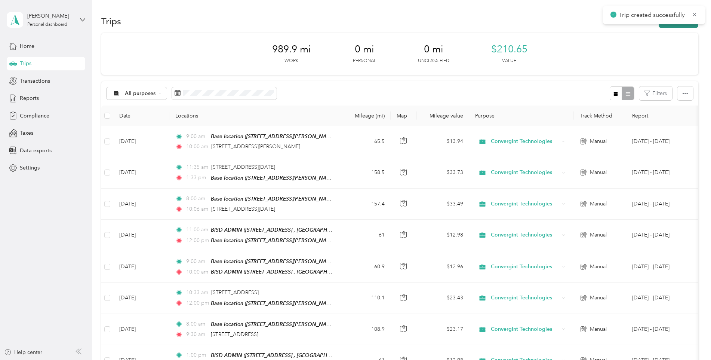
click at [674, 27] on button "New trip" at bounding box center [679, 21] width 40 height 13
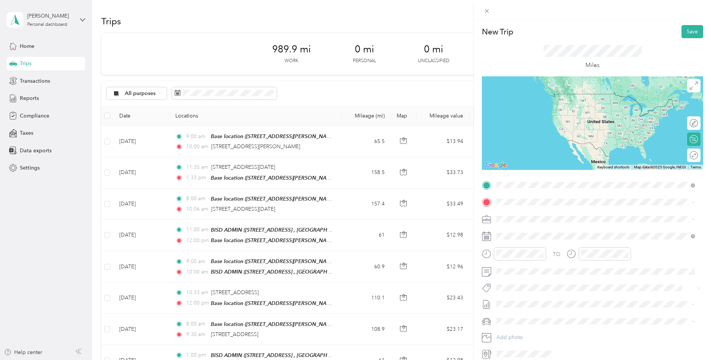
click at [530, 215] on span "700 Amelia Earhart Dr Brownsville, Texas 78521, United States" at bounding box center [590, 212] width 158 height 7
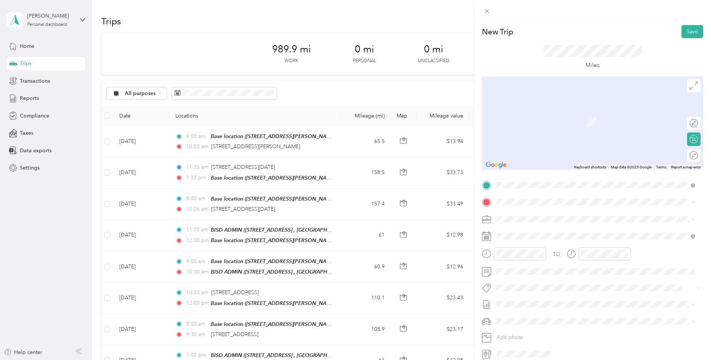
click at [524, 233] on strong "Base location" at bounding box center [527, 231] width 33 height 7
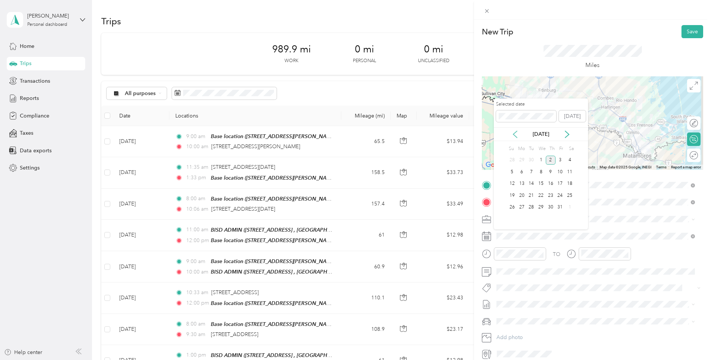
click at [516, 134] on icon at bounding box center [515, 134] width 7 height 7
click at [531, 196] on div "23" at bounding box center [532, 195] width 10 height 9
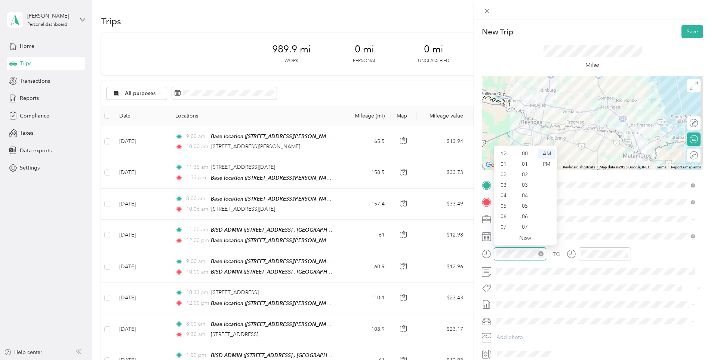
scroll to position [548, 0]
click at [503, 211] on div "10" at bounding box center [505, 213] width 18 height 10
click at [525, 168] on div "30" at bounding box center [526, 168] width 18 height 10
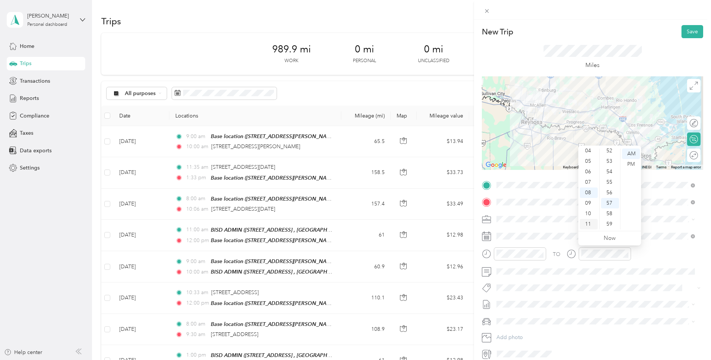
click at [587, 223] on div "11" at bounding box center [589, 224] width 18 height 10
click at [608, 218] on div "30" at bounding box center [610, 219] width 18 height 10
click at [656, 244] on div "TO Add photo" at bounding box center [592, 269] width 221 height 181
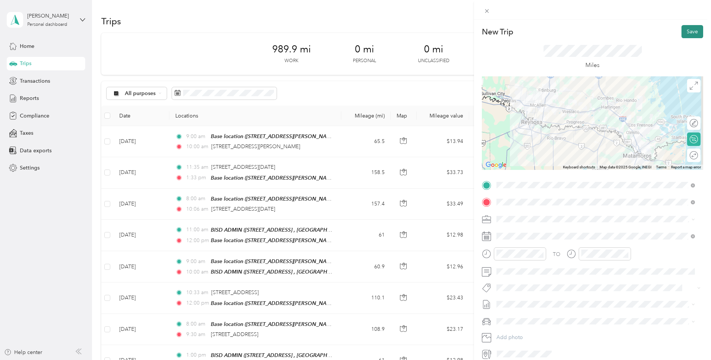
click at [682, 32] on button "Save" at bounding box center [693, 31] width 22 height 13
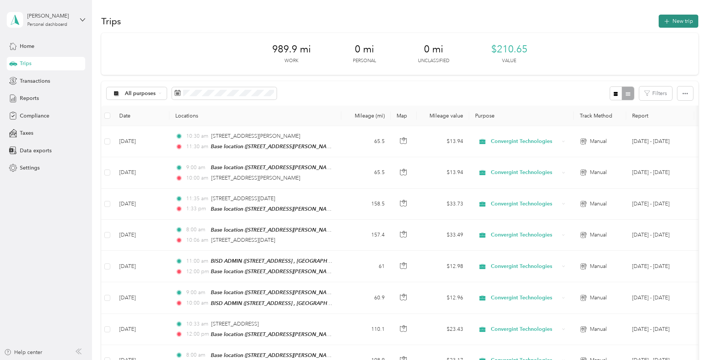
click at [661, 20] on button "New trip" at bounding box center [679, 21] width 40 height 13
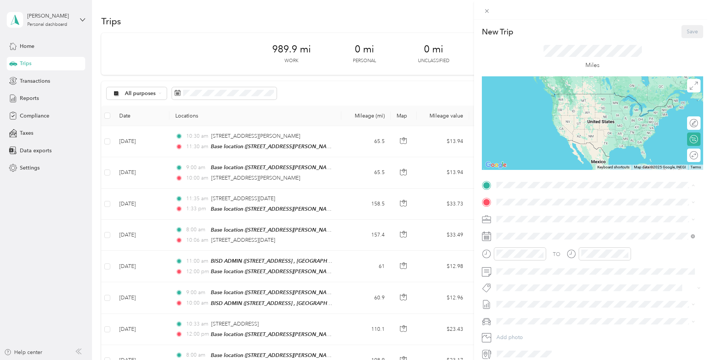
click at [542, 218] on div "Base location 1900 Martin Ave, McAllen, TX, United States , 78504, McAllen, TX,…" at bounding box center [602, 223] width 182 height 24
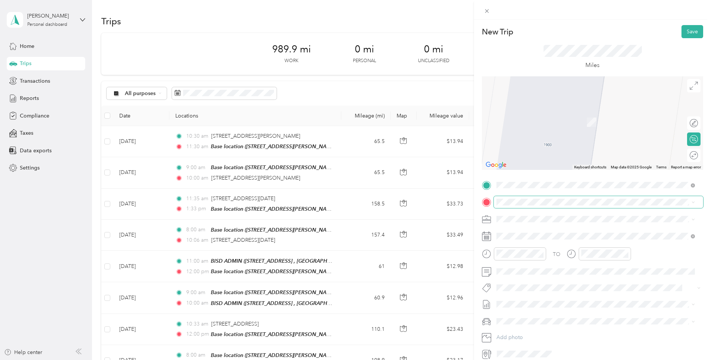
click at [537, 197] on span at bounding box center [598, 202] width 209 height 12
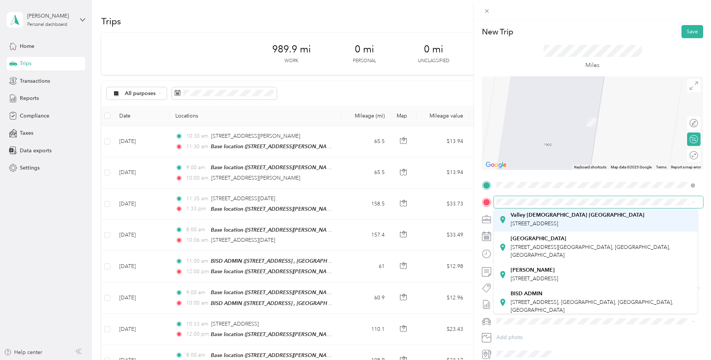
scroll to position [99, 0]
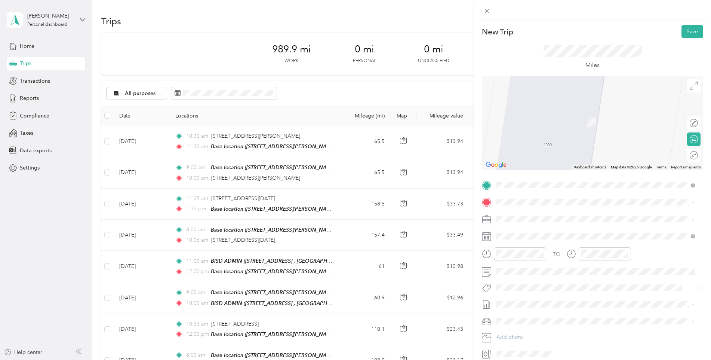
click at [558, 239] on div "Hanna HS 2615 E Price Rd, Brownsville, TX, United States , 78521, Brownsville, …" at bounding box center [534, 247] width 47 height 16
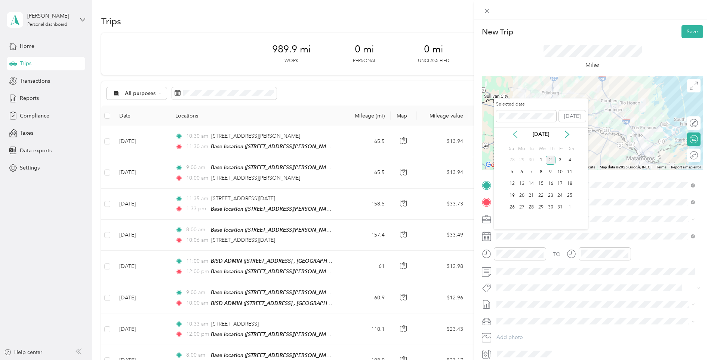
click at [515, 135] on icon at bounding box center [515, 134] width 7 height 7
click at [557, 195] on div "26" at bounding box center [561, 195] width 10 height 9
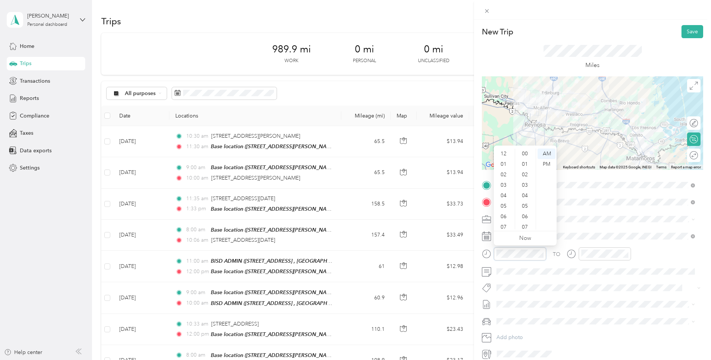
scroll to position [548, 0]
click at [507, 213] on div "10" at bounding box center [505, 213] width 18 height 10
click at [528, 148] on div "00" at bounding box center [526, 153] width 18 height 10
click at [525, 152] on div "00" at bounding box center [526, 153] width 18 height 10
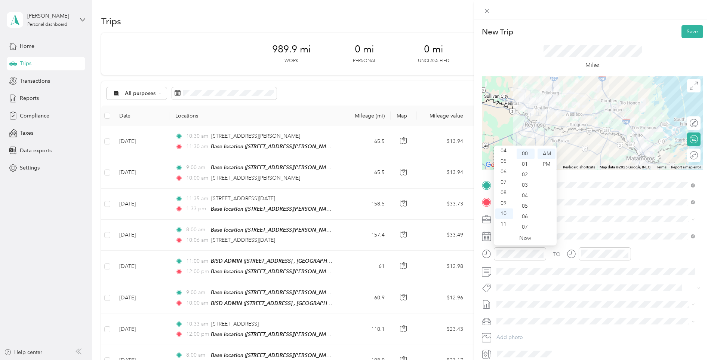
click at [639, 229] on div "TO Add photo" at bounding box center [592, 269] width 221 height 181
click at [605, 258] on div at bounding box center [605, 253] width 52 height 13
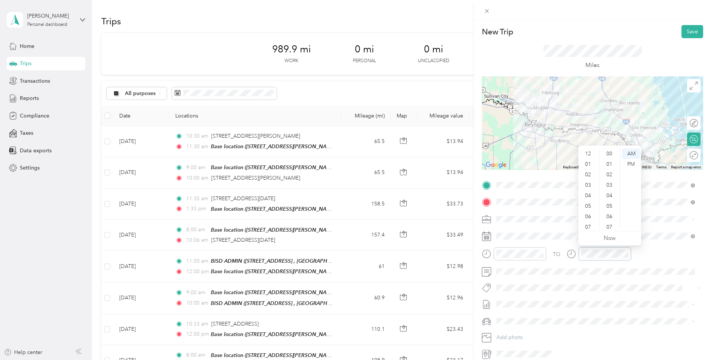
scroll to position [548, 0]
click at [588, 226] on div "11" at bounding box center [589, 224] width 18 height 10
click at [609, 152] on div "00" at bounding box center [610, 153] width 18 height 10
click at [672, 252] on div "TO" at bounding box center [592, 256] width 221 height 18
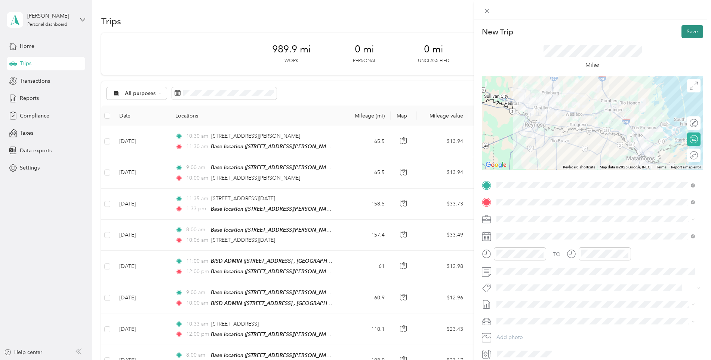
click at [682, 33] on button "Save" at bounding box center [693, 31] width 22 height 13
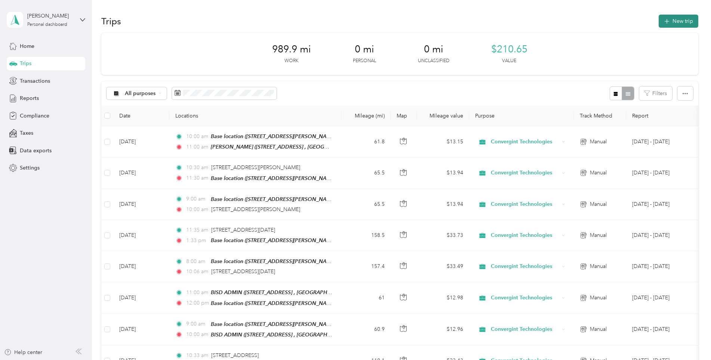
click at [669, 22] on icon "button" at bounding box center [667, 21] width 9 height 9
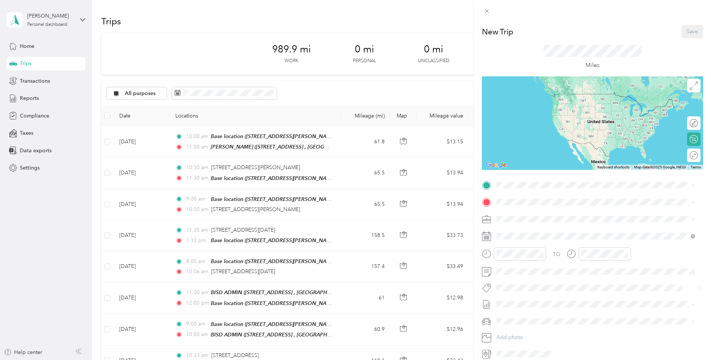
click at [535, 178] on div "New Trip Save This trip cannot be edited because it is either under review, app…" at bounding box center [592, 192] width 221 height 335
click at [532, 181] on span at bounding box center [598, 185] width 209 height 12
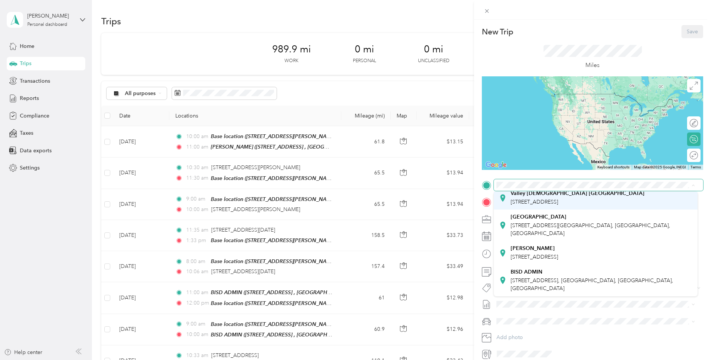
scroll to position [99, 0]
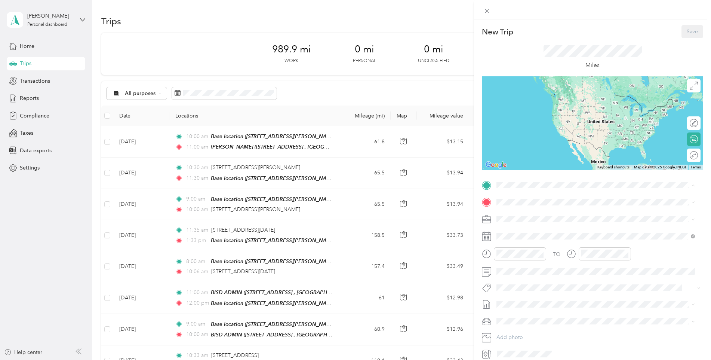
click at [540, 222] on div "Hanna HS 2615 E Price Rd, Brownsville, TX, United States , 78521, Brownsville, …" at bounding box center [534, 230] width 47 height 16
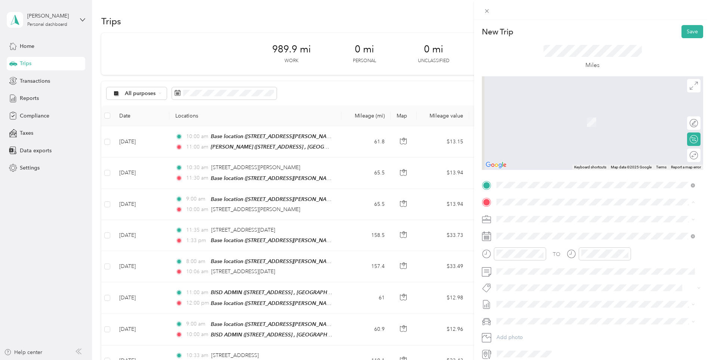
click at [534, 237] on span "1900 Martin Ave, McAllen, TX, United States , 78504, McAllen, TX, United States" at bounding box center [584, 244] width 147 height 14
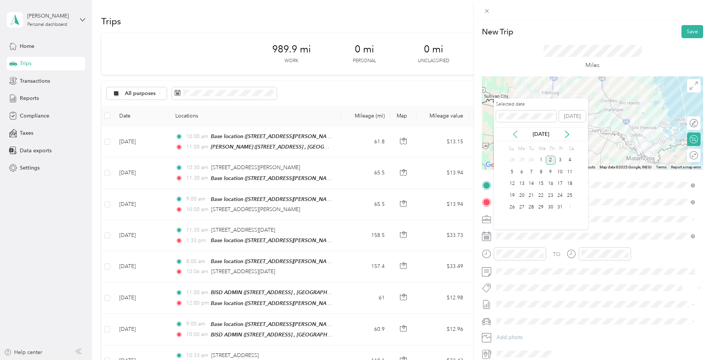
click at [519, 135] on icon at bounding box center [515, 134] width 7 height 7
click at [558, 194] on div "26" at bounding box center [561, 195] width 10 height 9
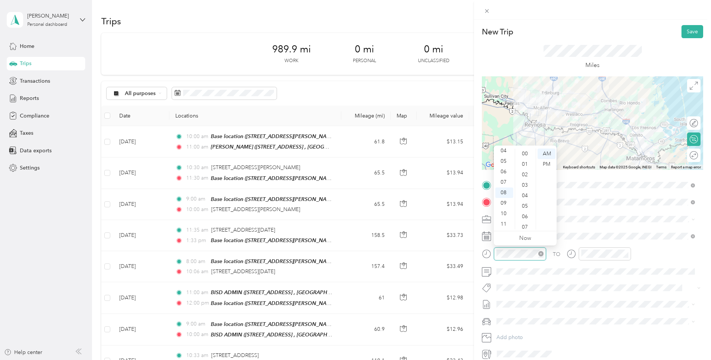
scroll to position [548, 0]
click at [505, 223] on div "11" at bounding box center [505, 224] width 18 height 10
click at [506, 155] on div "12" at bounding box center [505, 153] width 18 height 10
click at [527, 152] on div "00" at bounding box center [526, 153] width 18 height 10
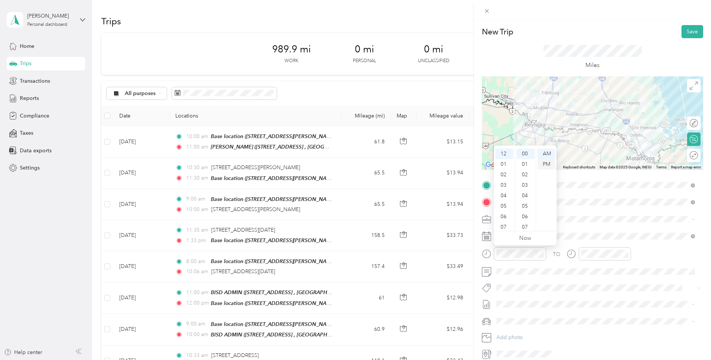
click at [550, 163] on div "PM" at bounding box center [547, 164] width 18 height 10
click at [594, 258] on div at bounding box center [605, 253] width 52 height 13
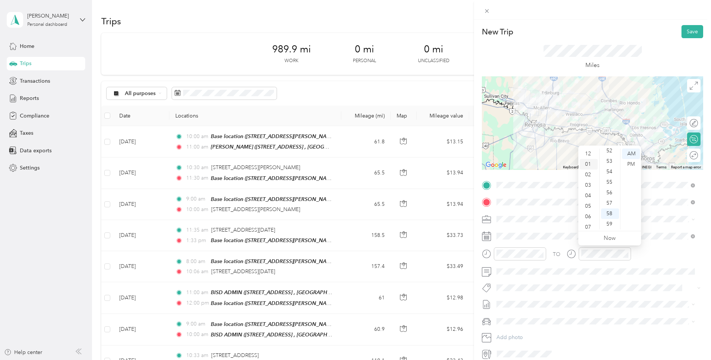
click at [590, 165] on div "01" at bounding box center [589, 164] width 18 height 10
click at [632, 162] on div "PM" at bounding box center [631, 164] width 18 height 10
click at [607, 154] on div "00" at bounding box center [610, 153] width 18 height 10
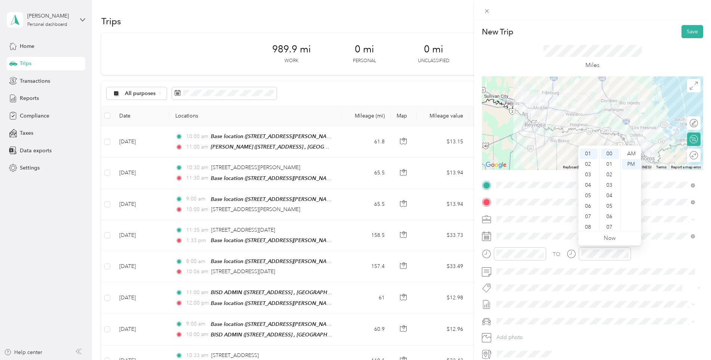
click at [649, 254] on div "TO" at bounding box center [592, 256] width 221 height 18
click at [685, 34] on button "Save" at bounding box center [693, 31] width 22 height 13
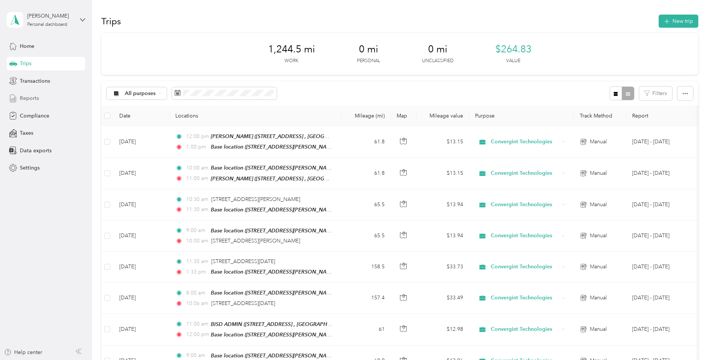
click at [33, 95] on span "Reports" at bounding box center [29, 98] width 19 height 8
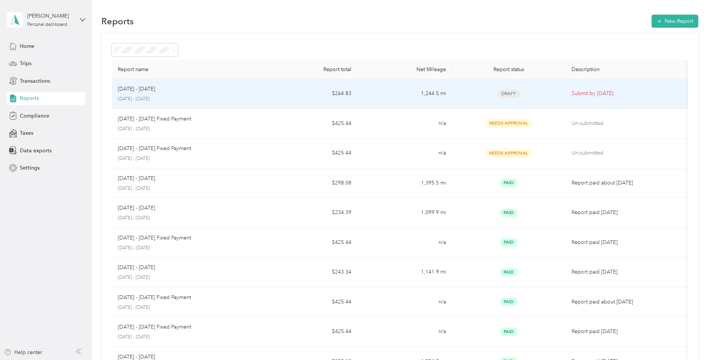
click at [504, 92] on span "Draft" at bounding box center [509, 93] width 22 height 9
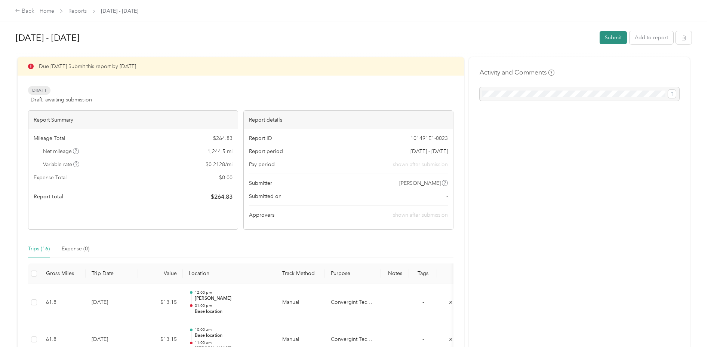
click at [611, 36] on button "Submit" at bounding box center [613, 37] width 27 height 13
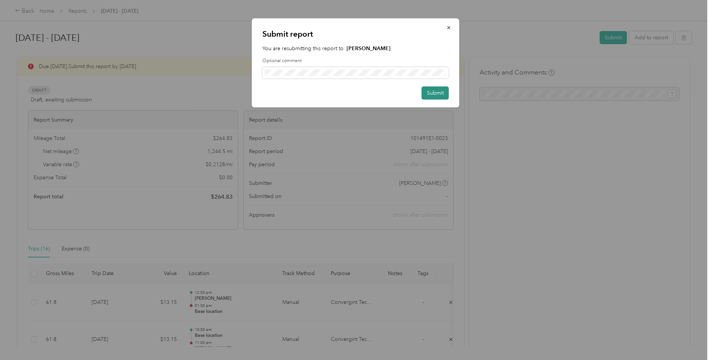
click at [439, 91] on button "Submit" at bounding box center [435, 92] width 27 height 13
